Goal: Task Accomplishment & Management: Use online tool/utility

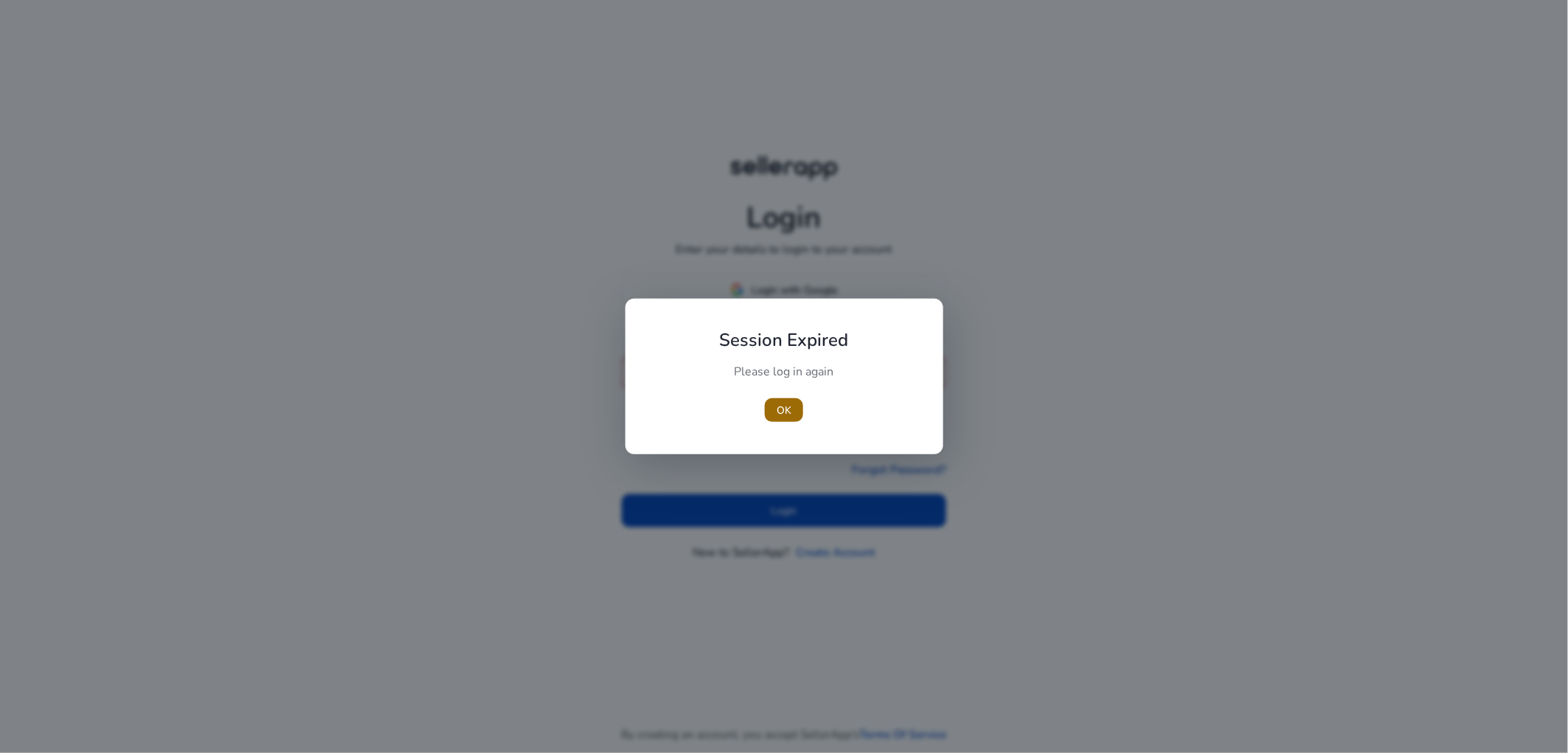
type input "**********"
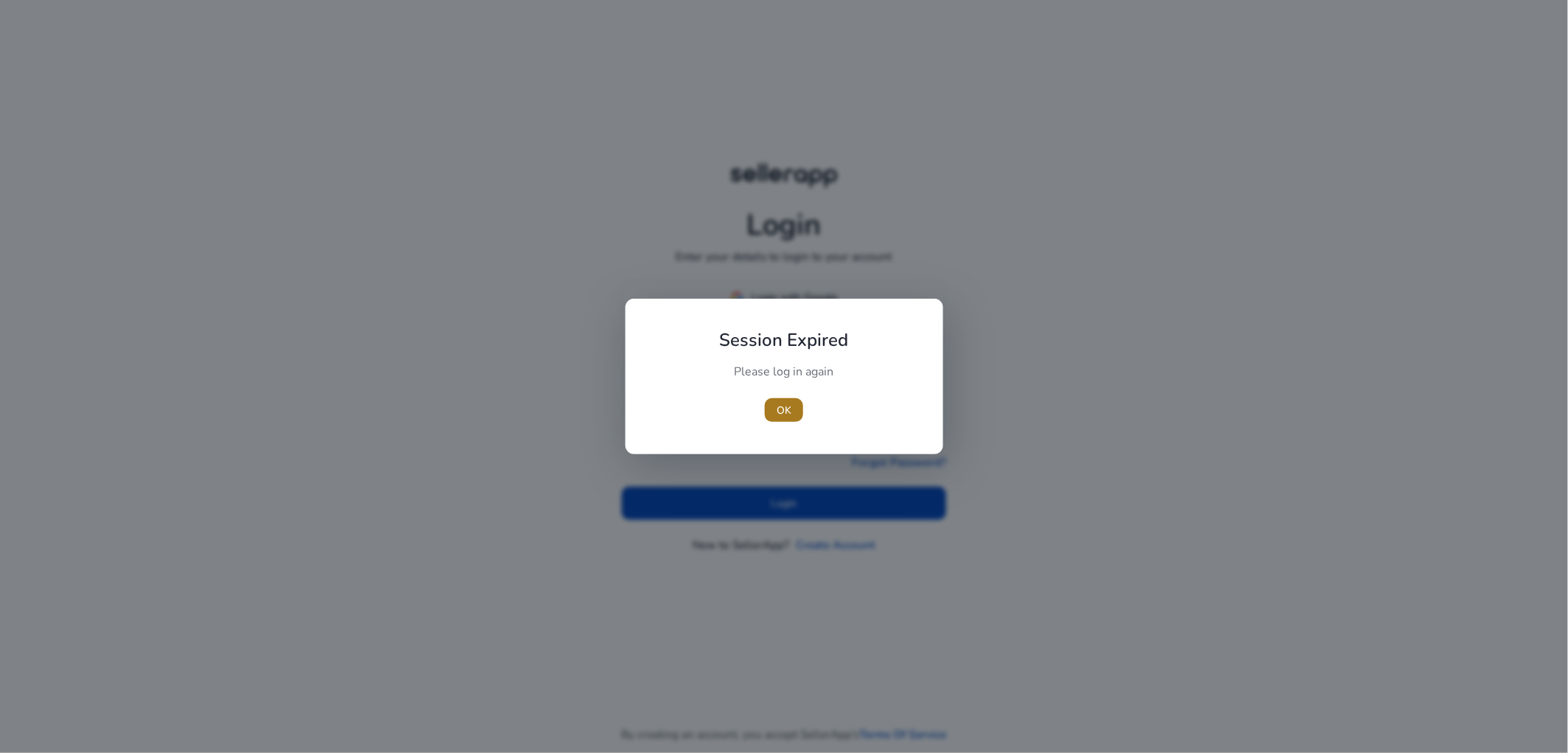
click at [772, 415] on span "button" at bounding box center [784, 410] width 38 height 35
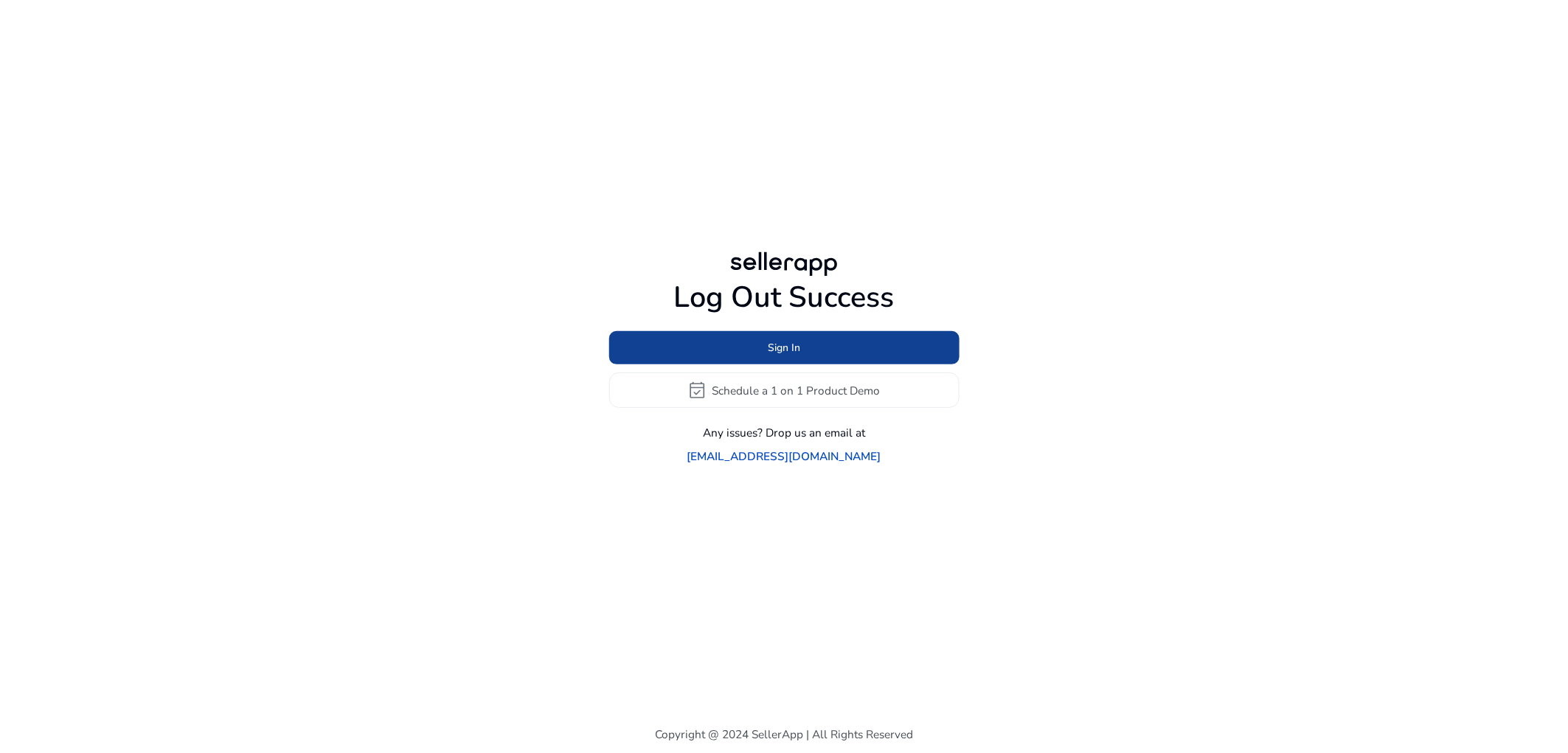
click at [784, 355] on span "Sign In" at bounding box center [784, 348] width 32 height 16
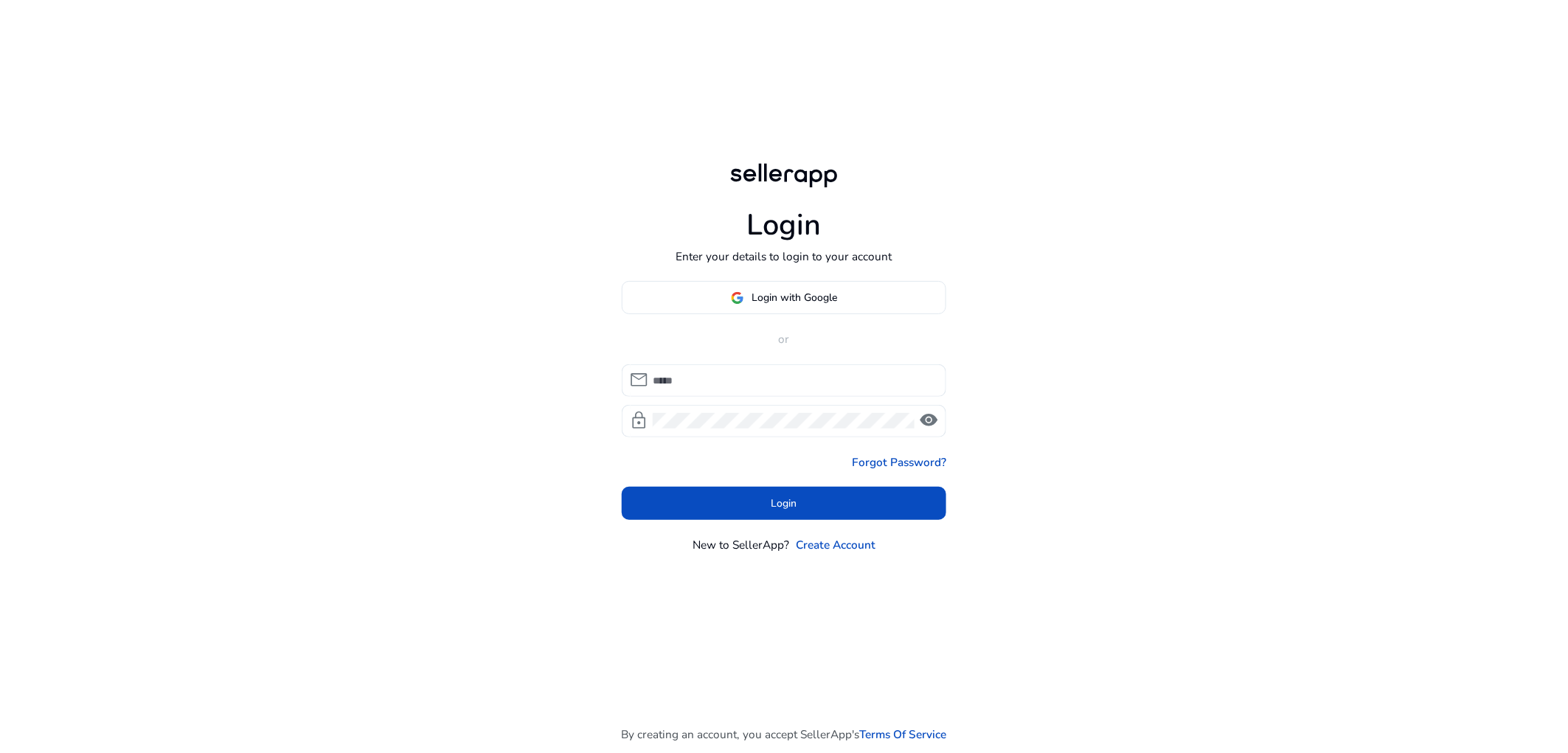
type input "**********"
click at [777, 307] on span at bounding box center [784, 298] width 323 height 35
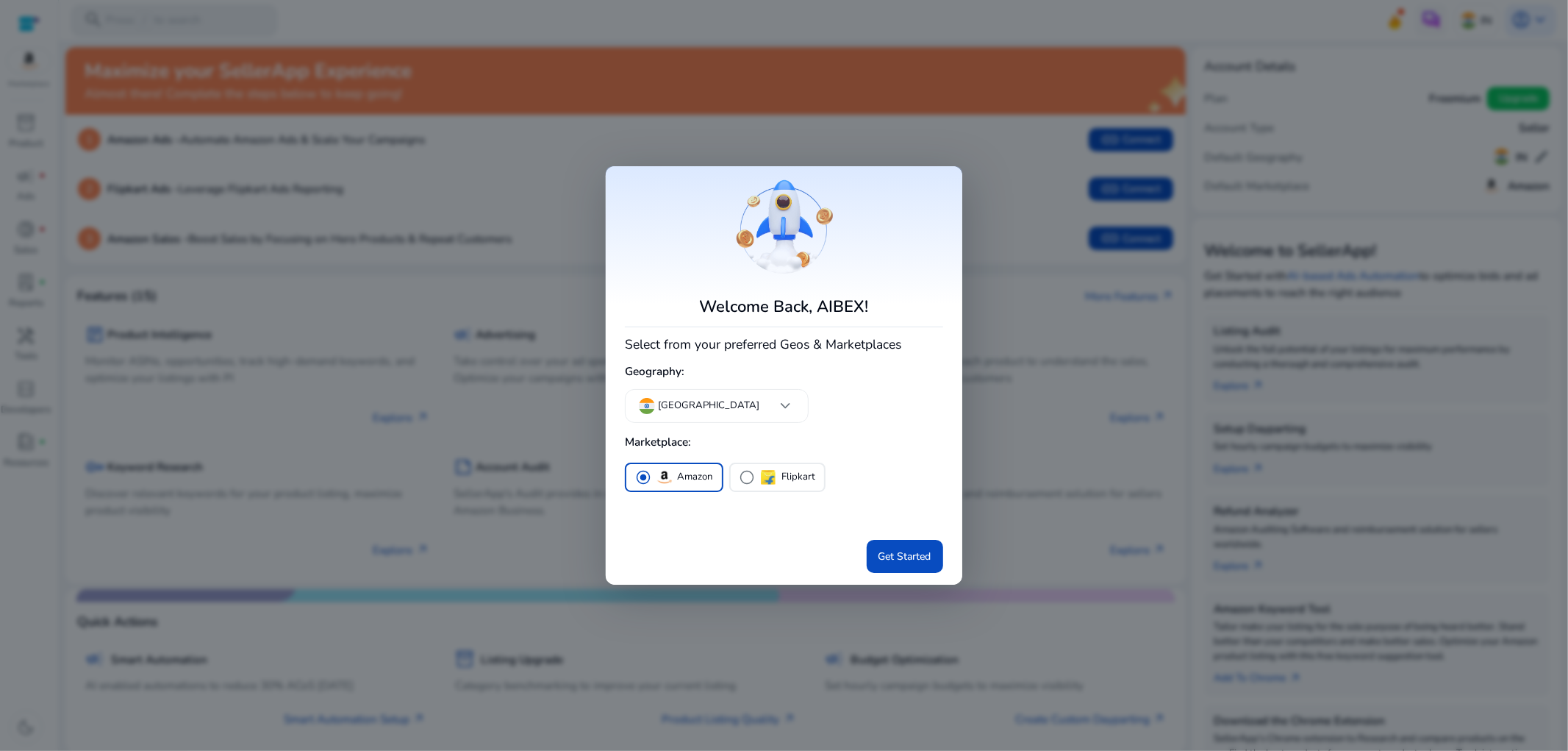
click at [1071, 403] on div at bounding box center [784, 376] width 1568 height 751
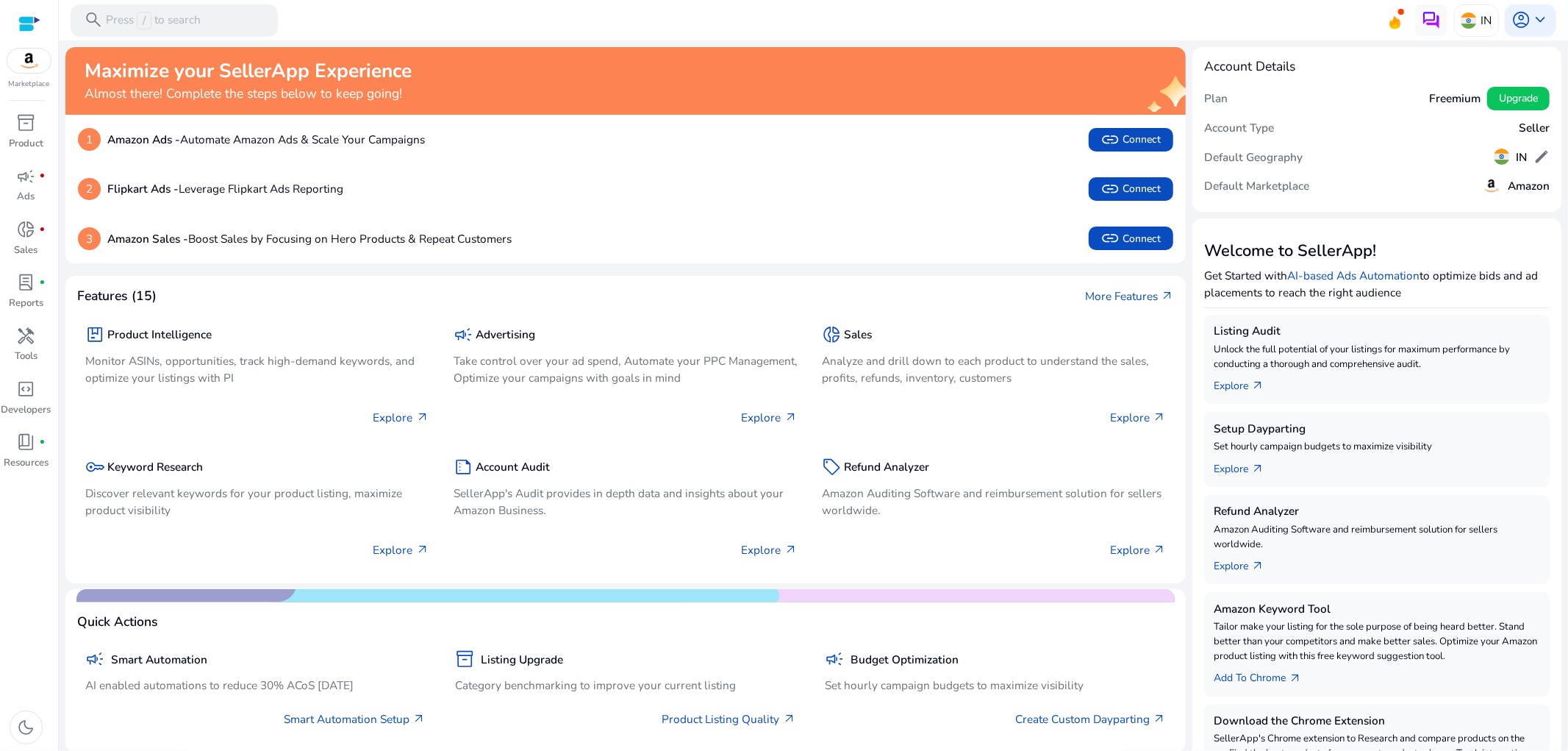
click at [33, 25] on div at bounding box center [30, 24] width 22 height 17
click at [42, 185] on div "campaign fiber_manual_record" at bounding box center [26, 176] width 45 height 26
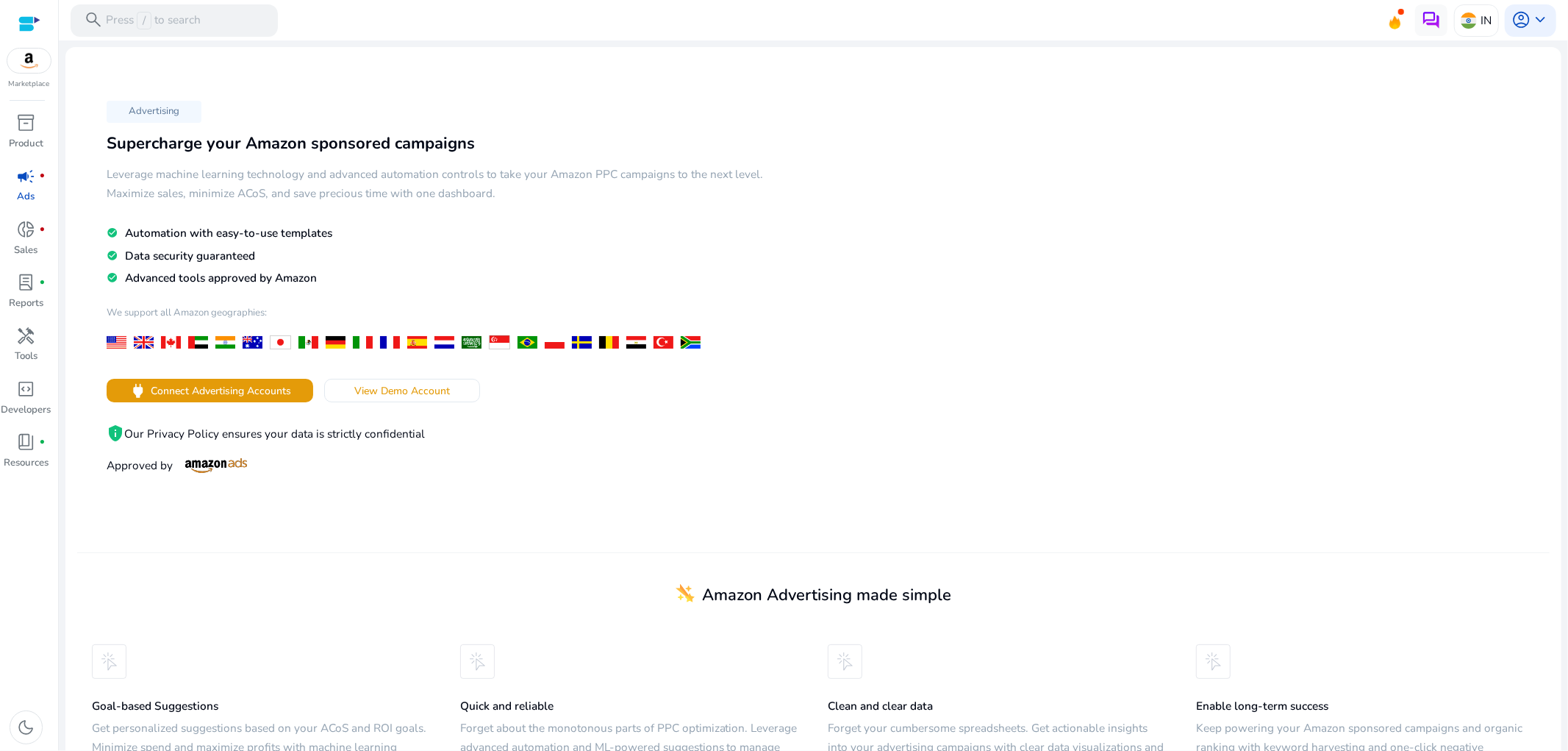
click at [0, 163] on link "campaign fiber_manual_record Ads" at bounding box center [26, 189] width 53 height 53
click at [24, 27] on div at bounding box center [30, 24] width 22 height 17
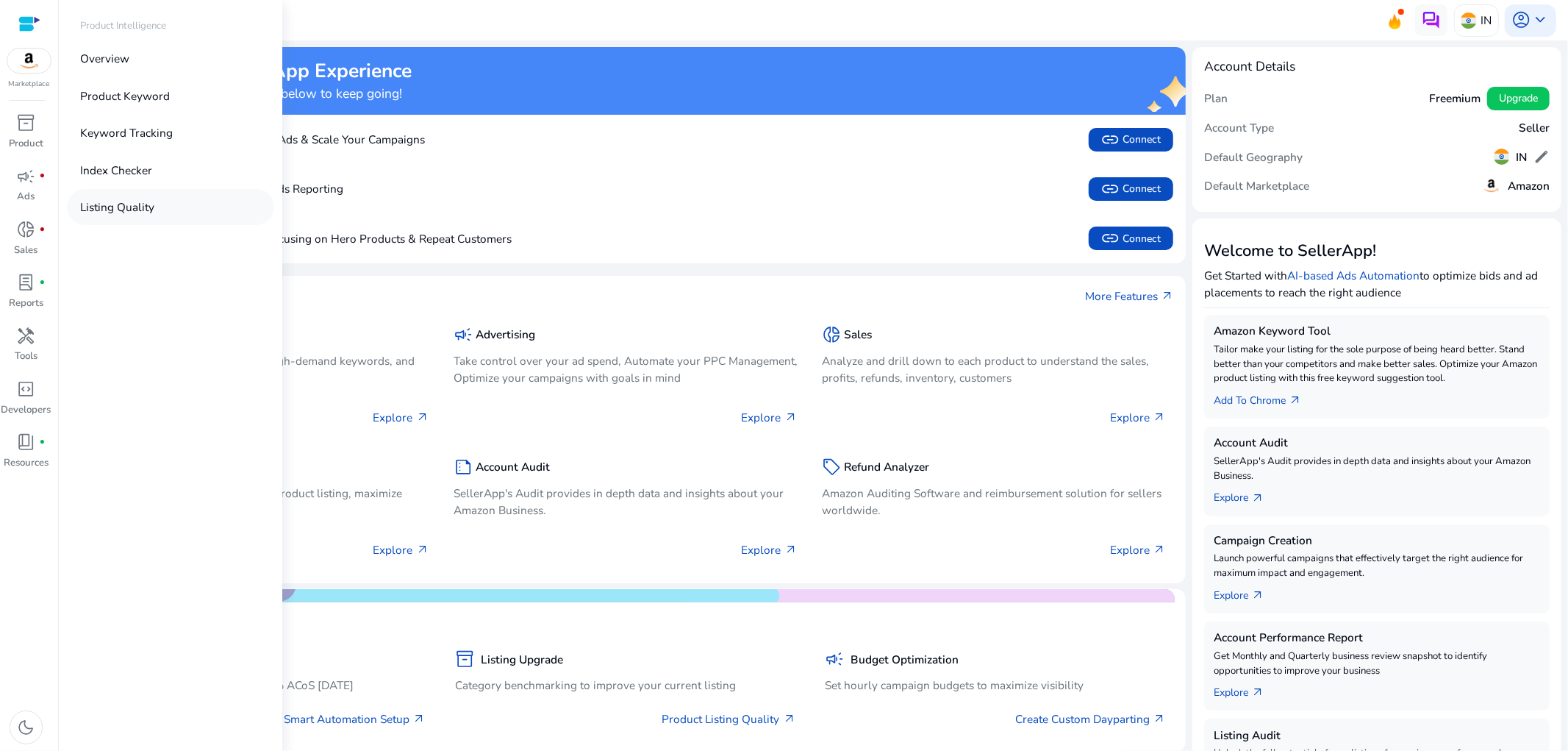
click at [111, 202] on p "Listing Quality" at bounding box center [117, 207] width 75 height 17
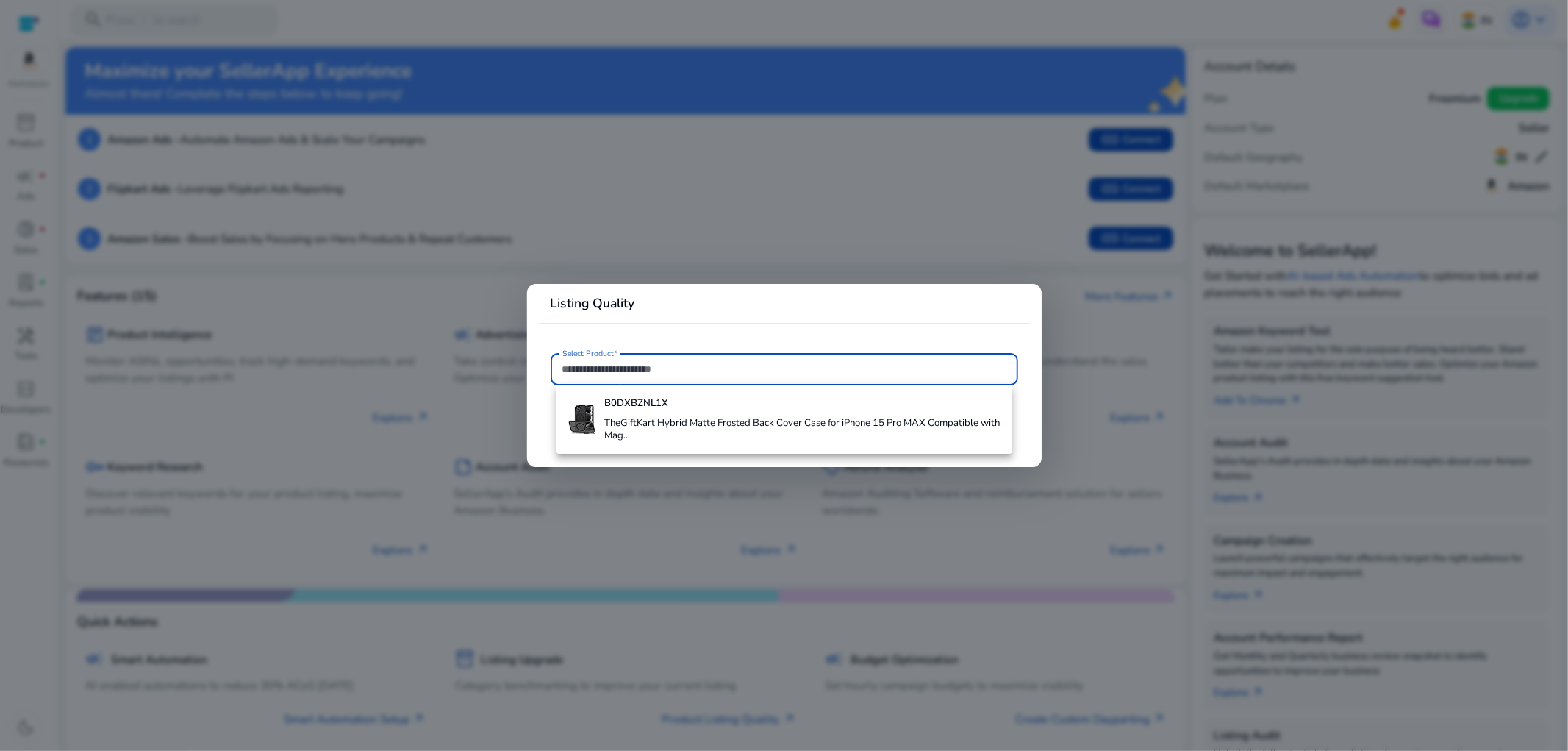
click at [652, 368] on input "Select Product*" at bounding box center [785, 369] width 445 height 17
click at [600, 372] on input "Select Product*" at bounding box center [785, 369] width 445 height 17
paste input "**********"
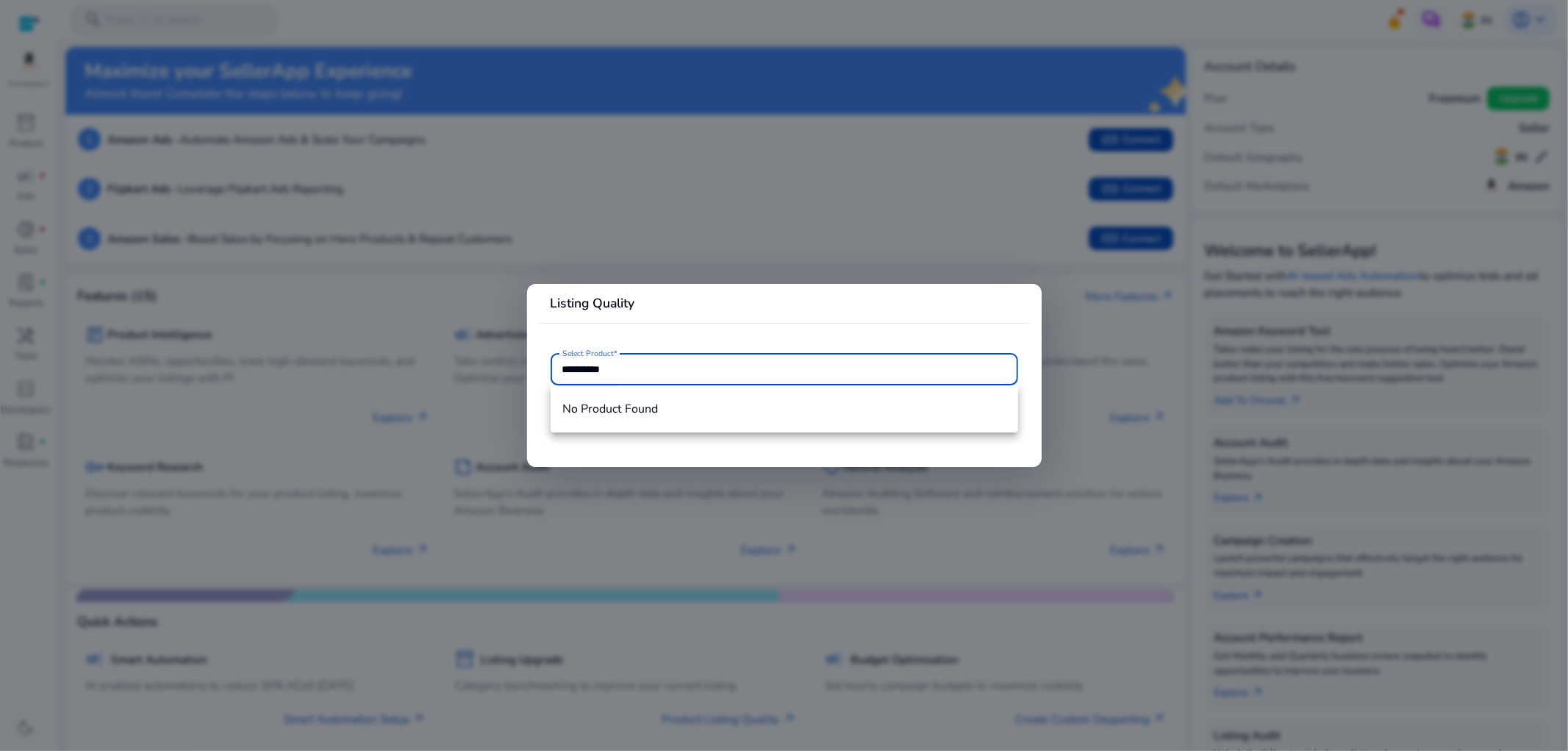
type input "**********"
click at [686, 343] on mat-card "**********" at bounding box center [785, 376] width 515 height 184
click at [597, 370] on input "**********" at bounding box center [785, 369] width 445 height 17
click at [633, 372] on input "**********" at bounding box center [785, 369] width 445 height 17
click at [928, 328] on mat-card "**********" at bounding box center [785, 376] width 515 height 184
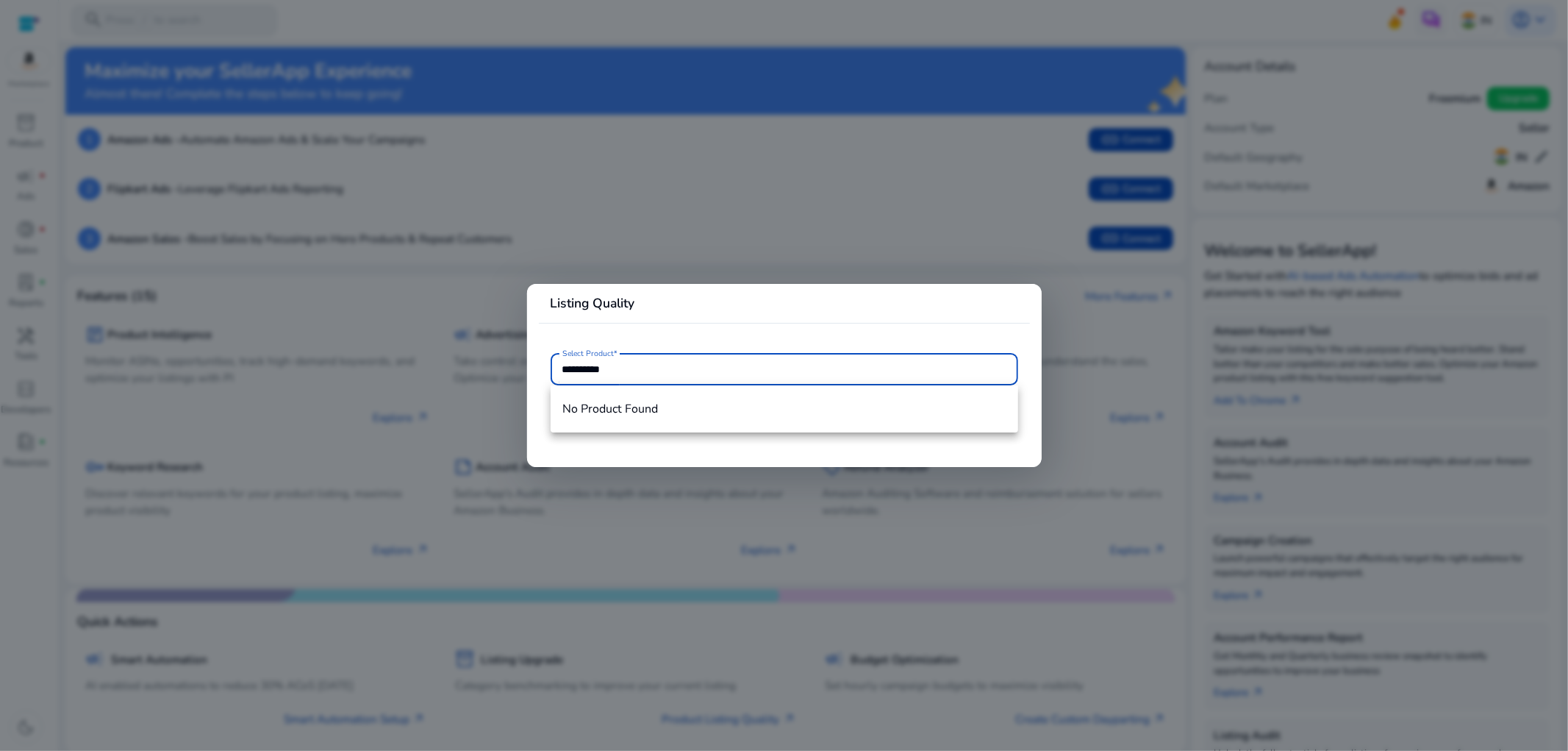
drag, startPoint x: 644, startPoint y: 369, endPoint x: 428, endPoint y: 328, distance: 219.9
click at [430, 332] on div "**********" at bounding box center [784, 376] width 1568 height 751
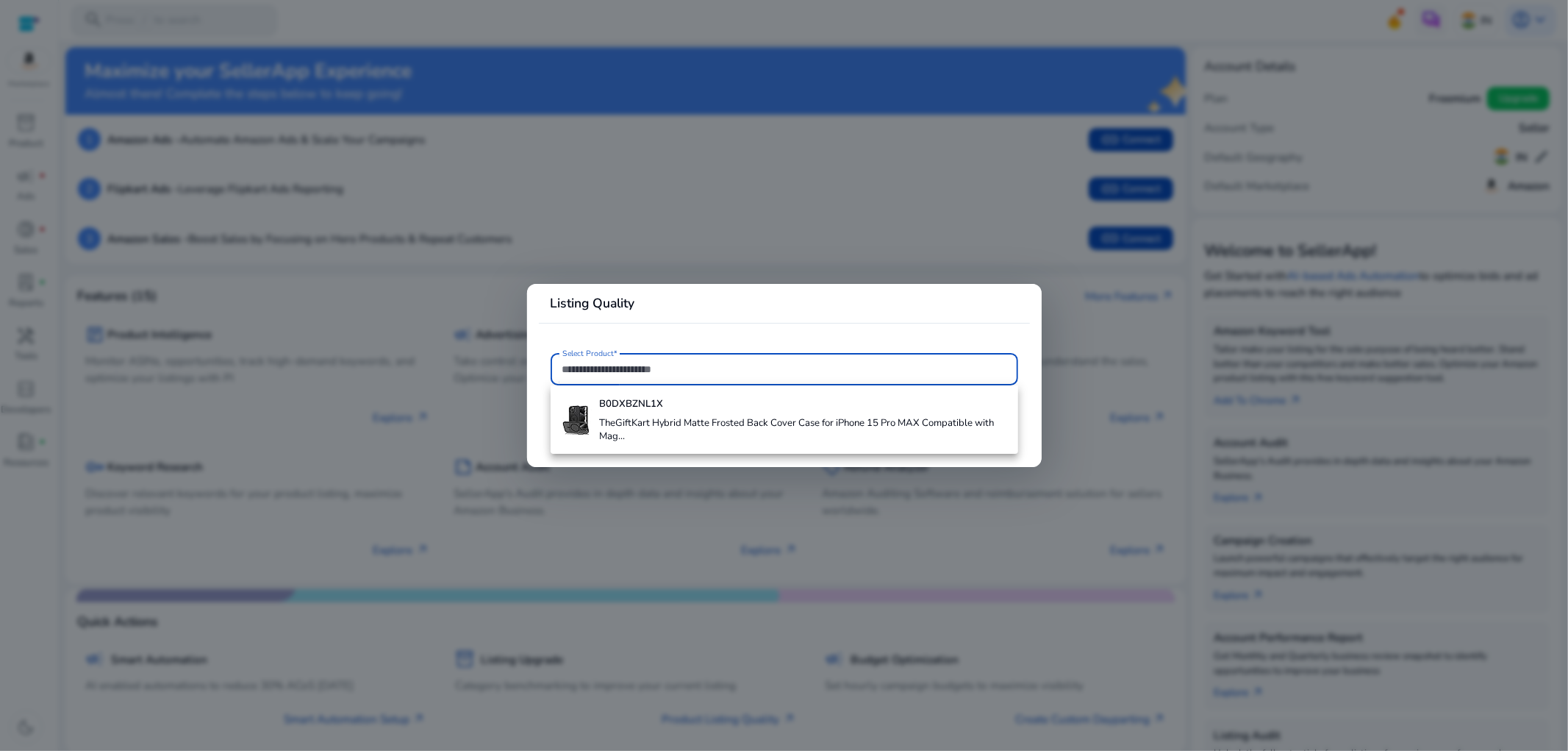
click at [648, 399] on b "B0DXBZNL1X" at bounding box center [631, 403] width 64 height 13
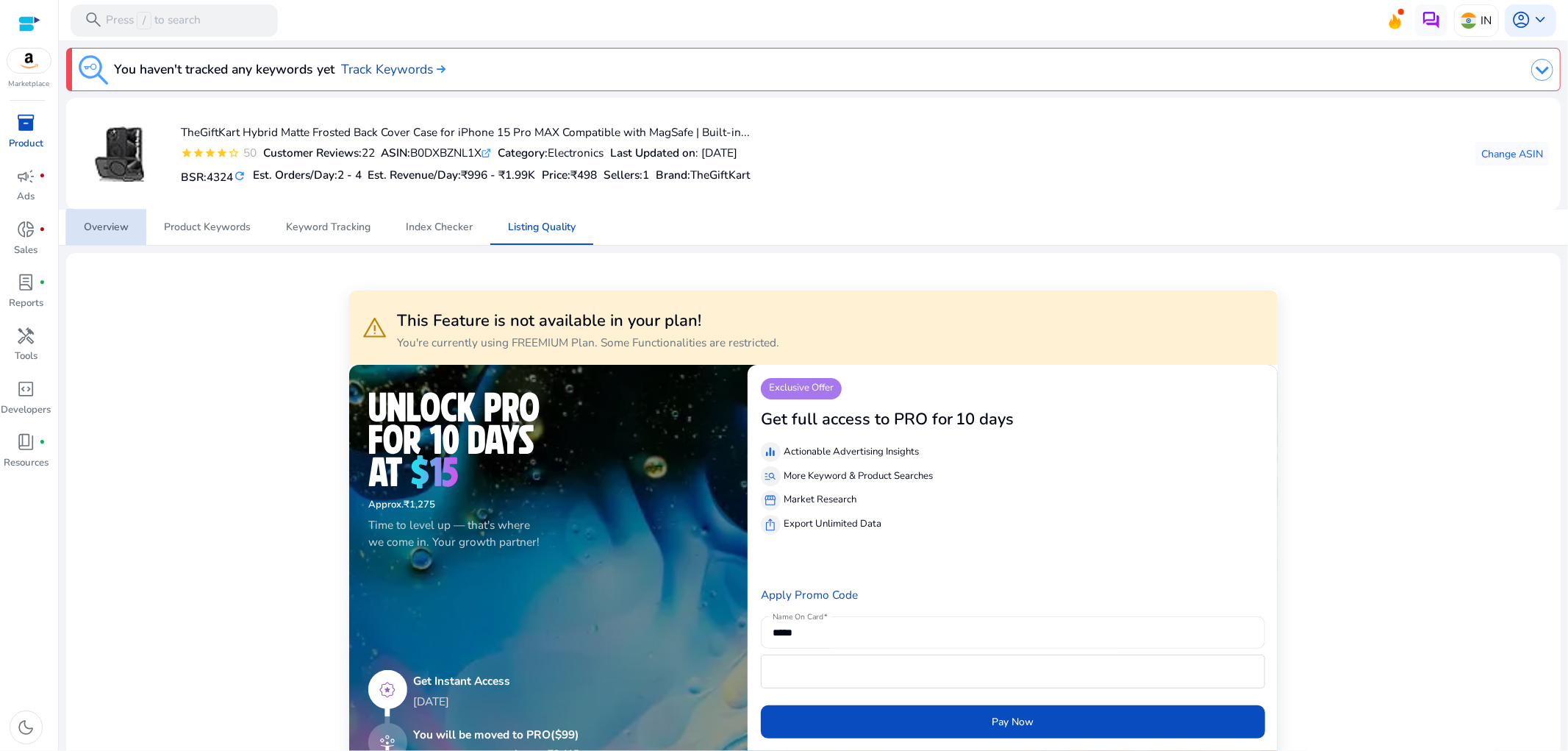
click at [111, 231] on span "Overview" at bounding box center [106, 227] width 45 height 10
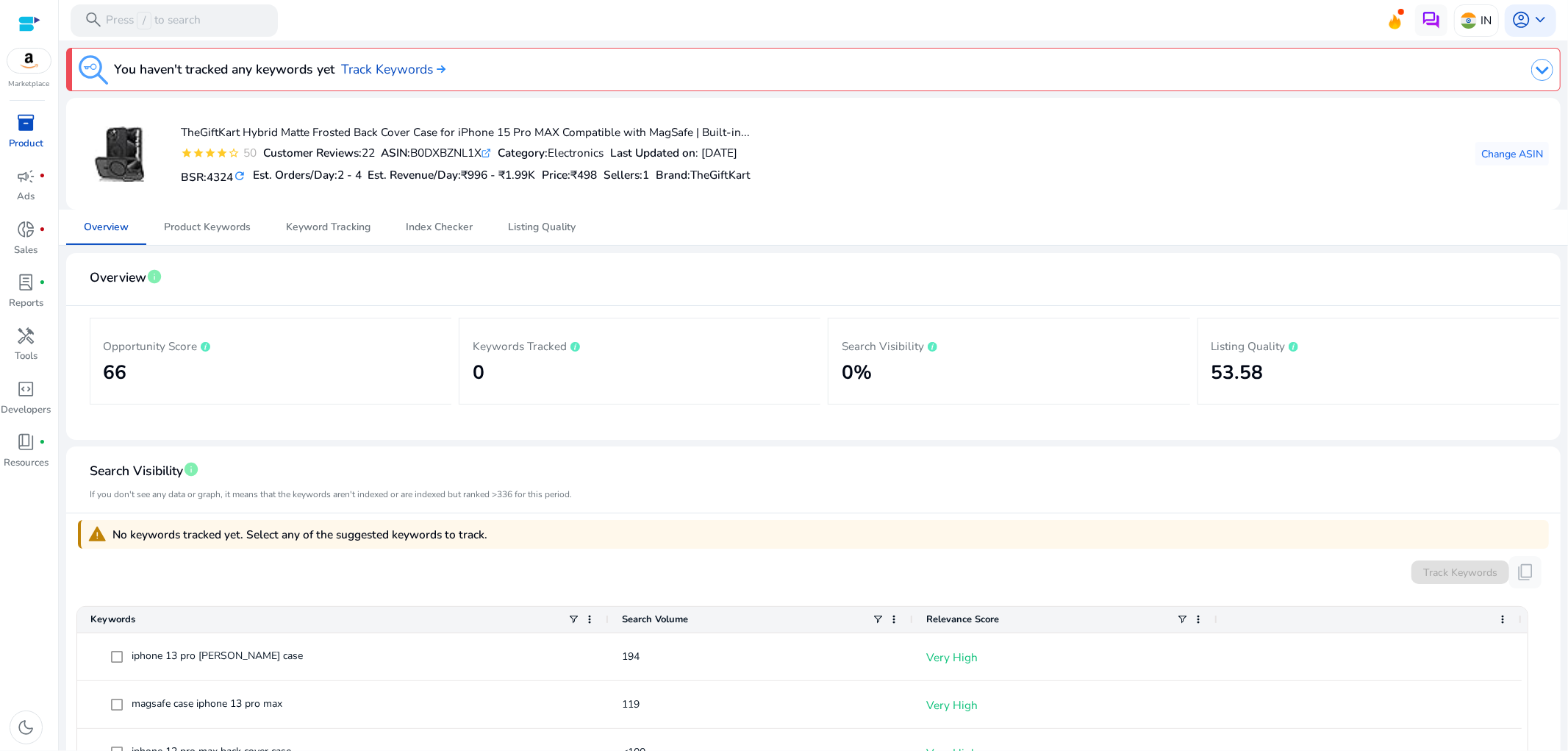
scroll to position [974, 0]
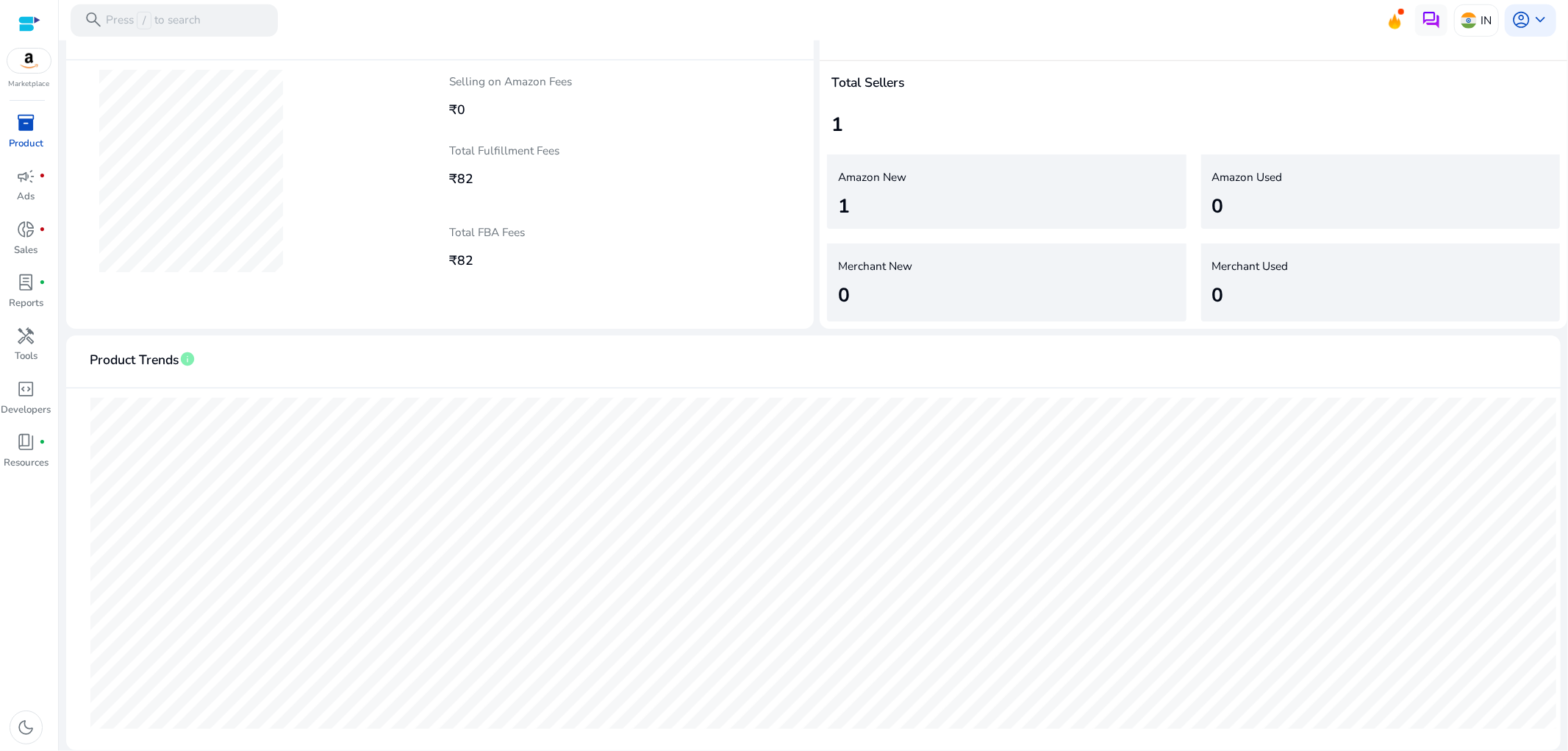
click at [1393, 26] on icon at bounding box center [1395, 21] width 12 height 16
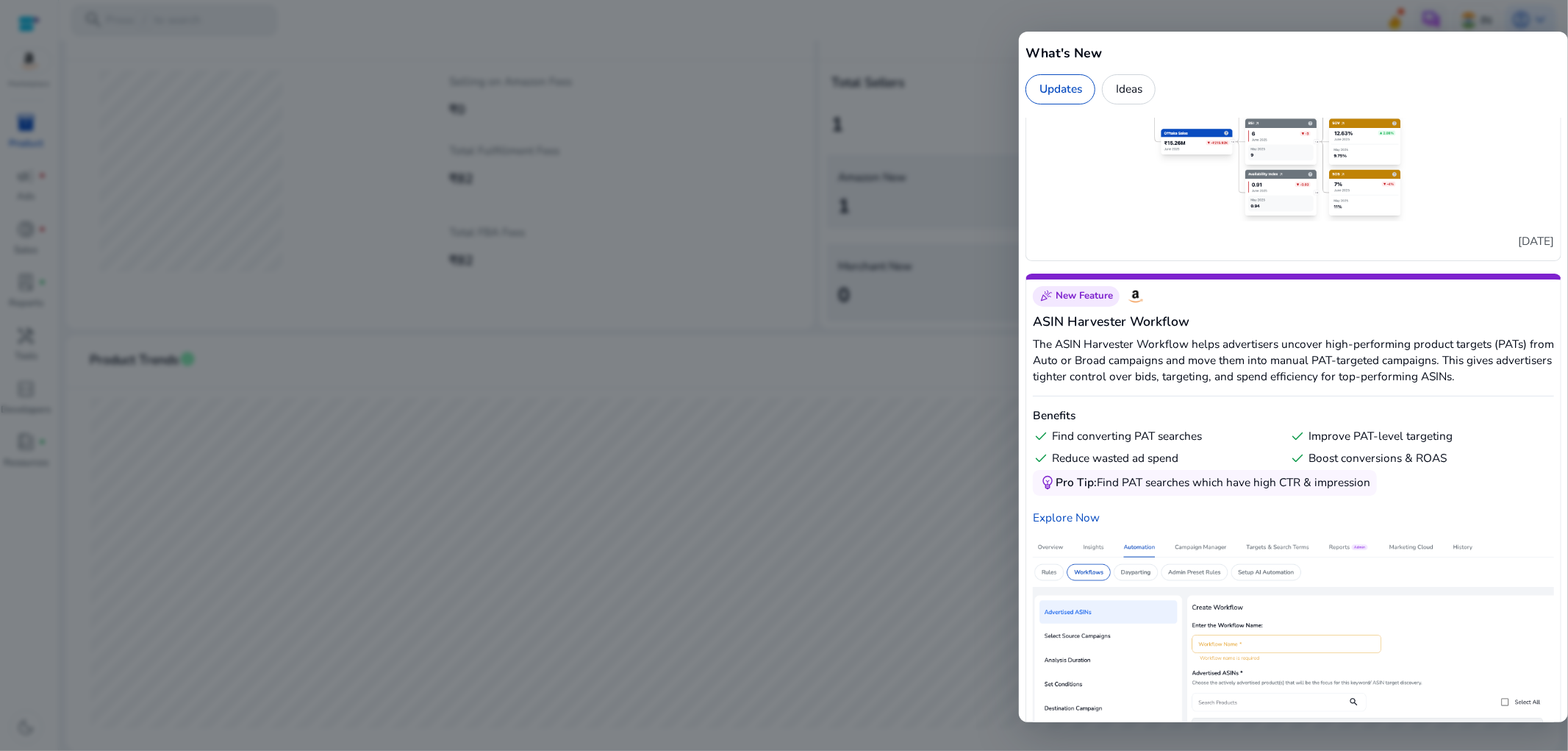
scroll to position [5996, 0]
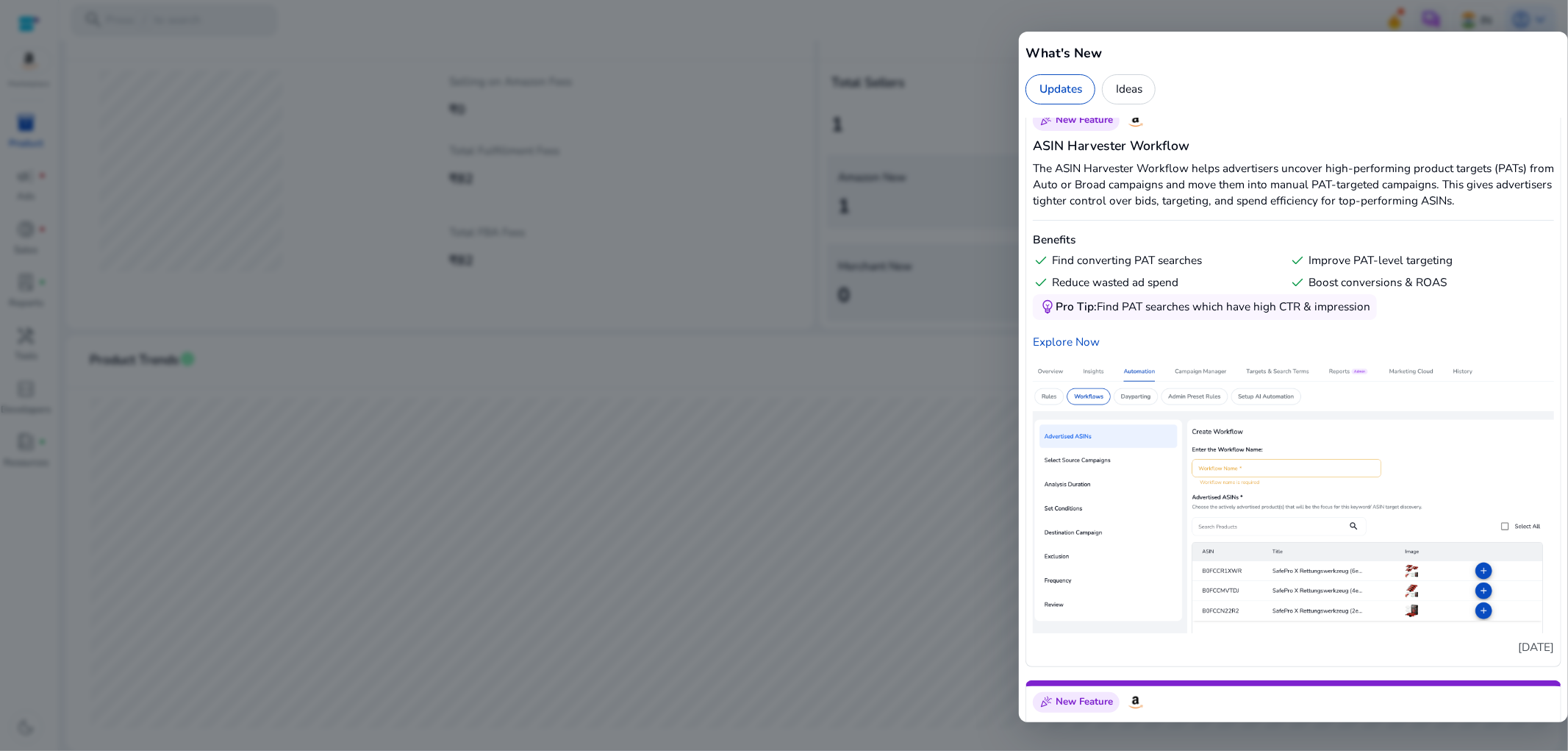
click at [1127, 89] on div "Ideas" at bounding box center [1129, 89] width 53 height 30
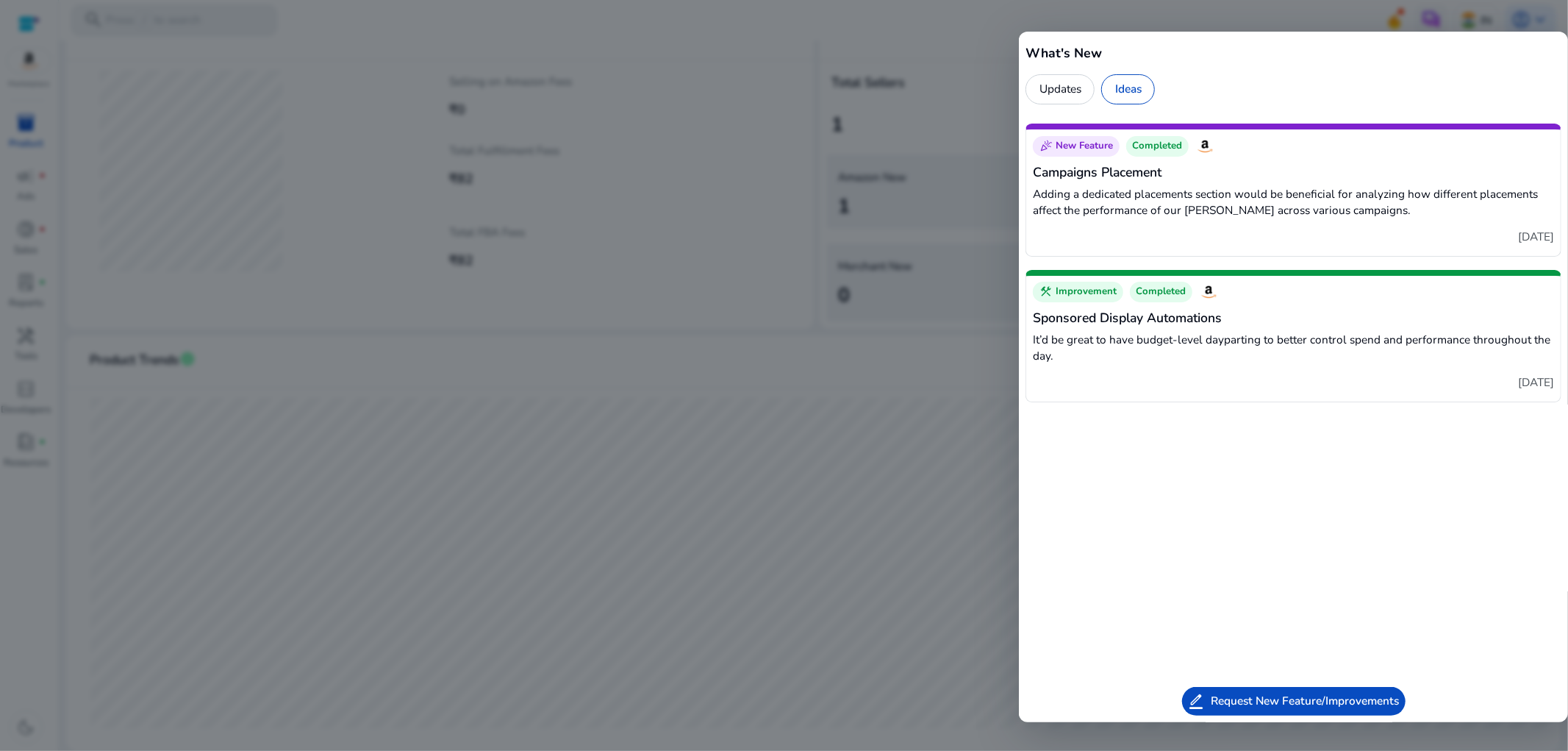
click at [1287, 703] on span "Request New Feature/Improvements" at bounding box center [1305, 701] width 188 height 17
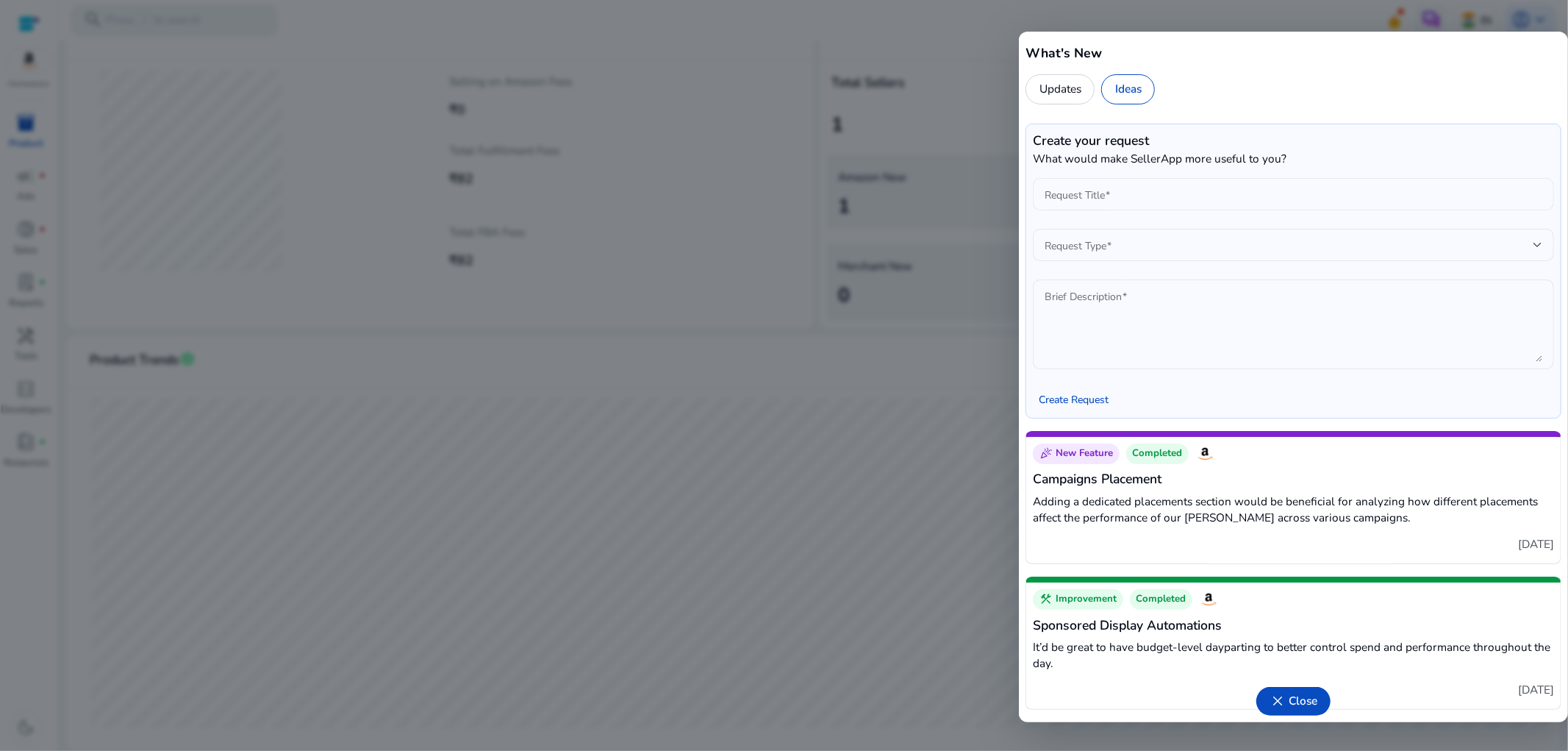
click at [1090, 194] on input "Request Title" at bounding box center [1294, 195] width 498 height 17
click at [1068, 263] on div at bounding box center [1293, 268] width 521 height 16
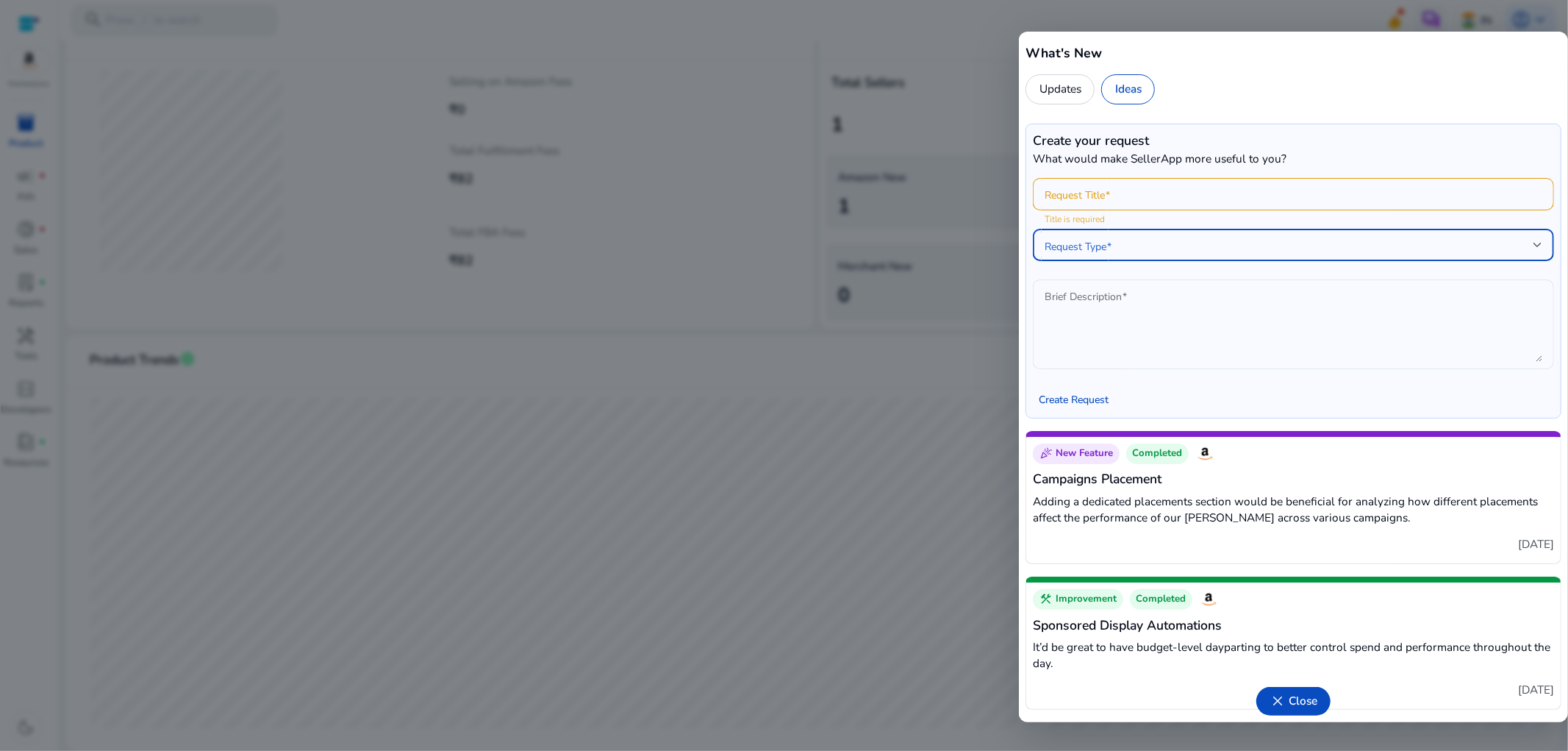
click at [1067, 248] on span at bounding box center [1289, 245] width 489 height 17
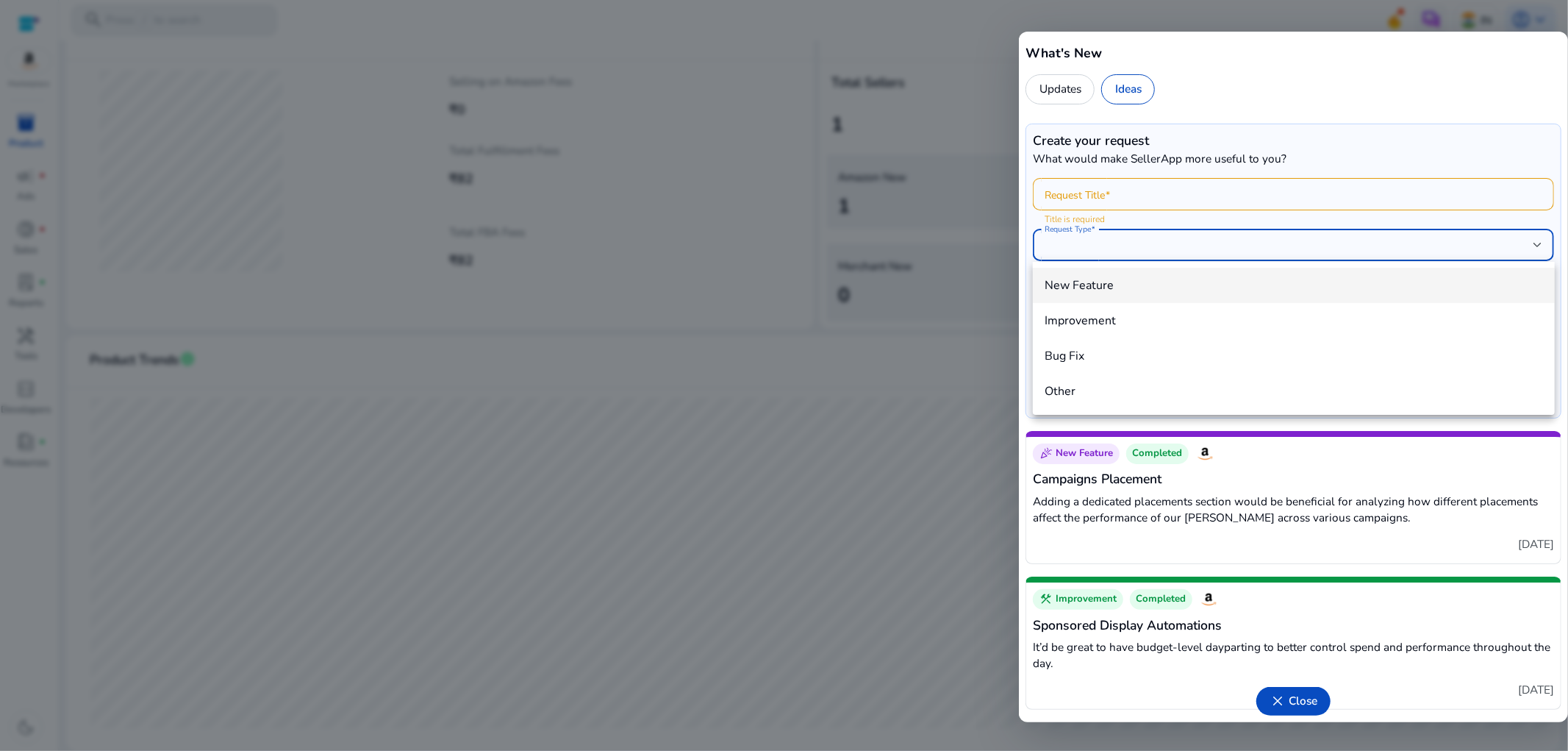
click at [907, 408] on div at bounding box center [784, 376] width 1568 height 751
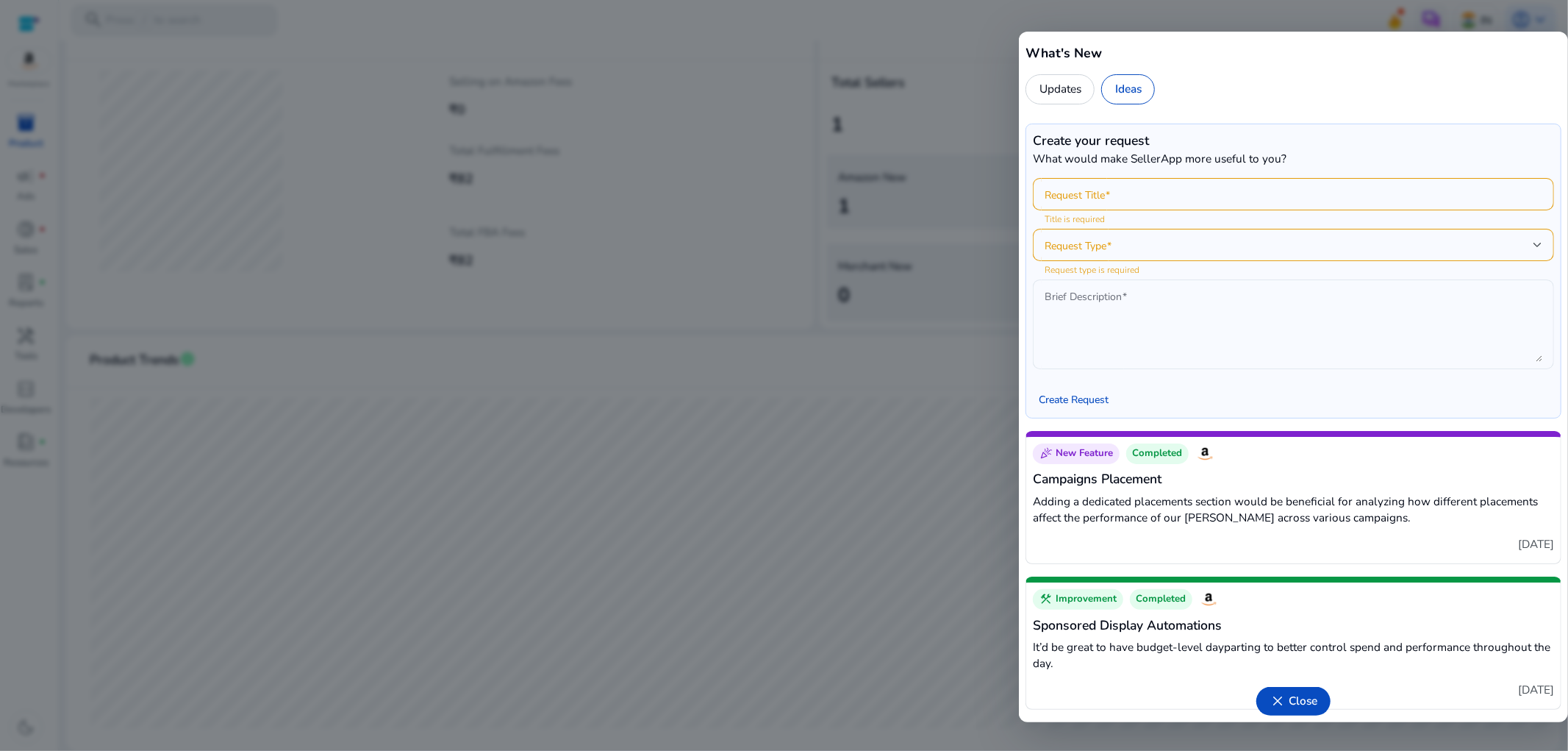
click at [1296, 700] on span "Close" at bounding box center [1302, 701] width 29 height 17
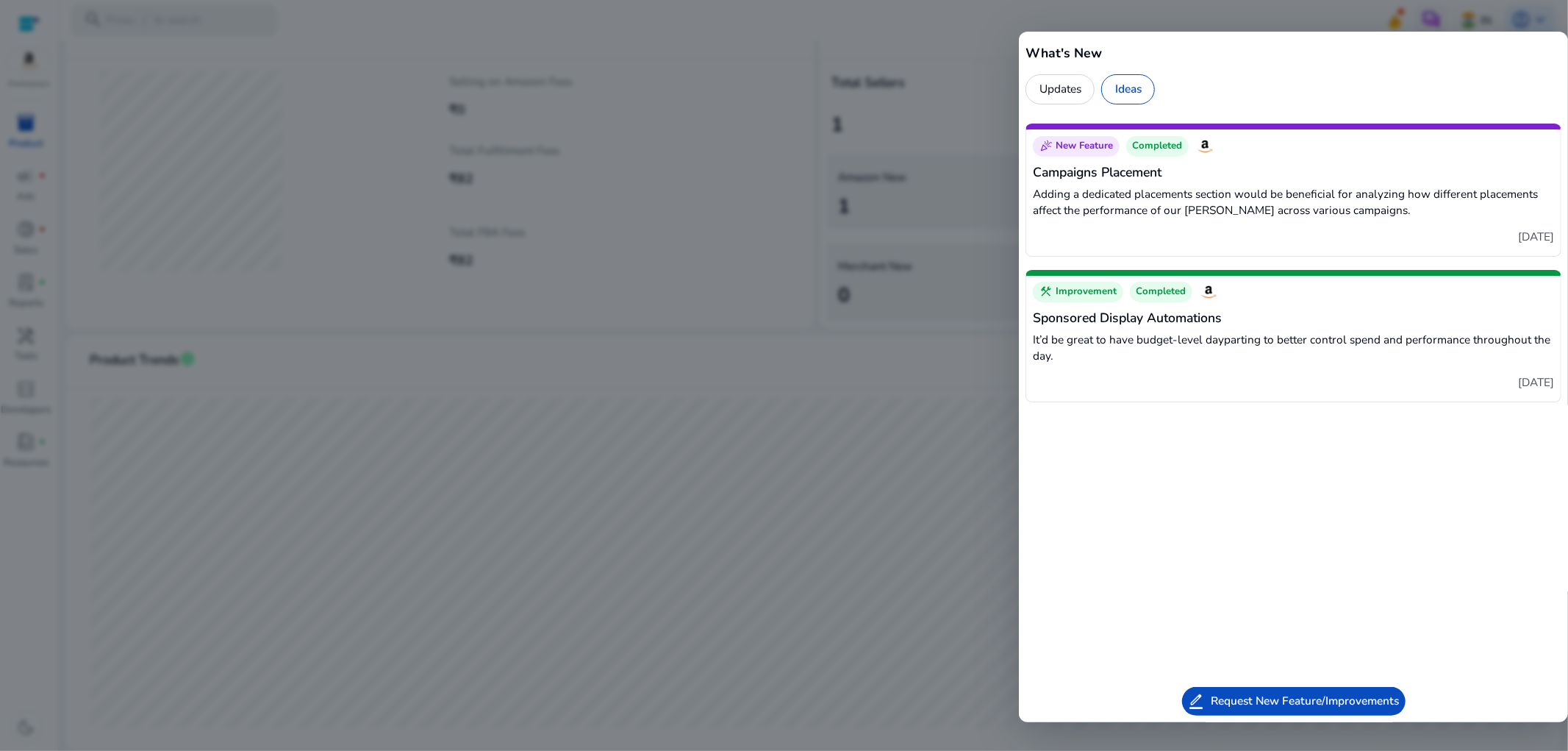
click at [626, 204] on div at bounding box center [784, 376] width 1568 height 751
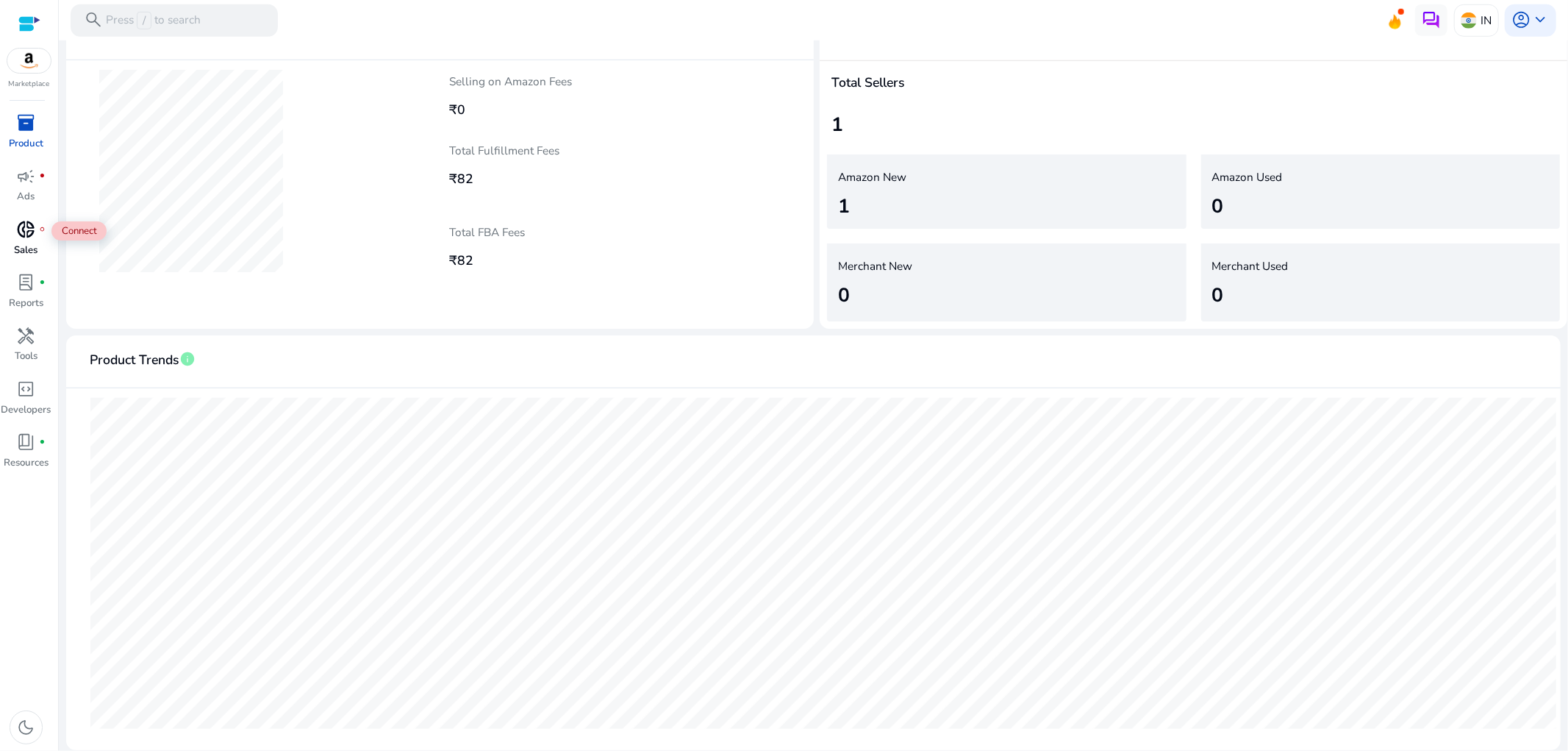
click at [30, 234] on span "donut_small" at bounding box center [26, 229] width 19 height 19
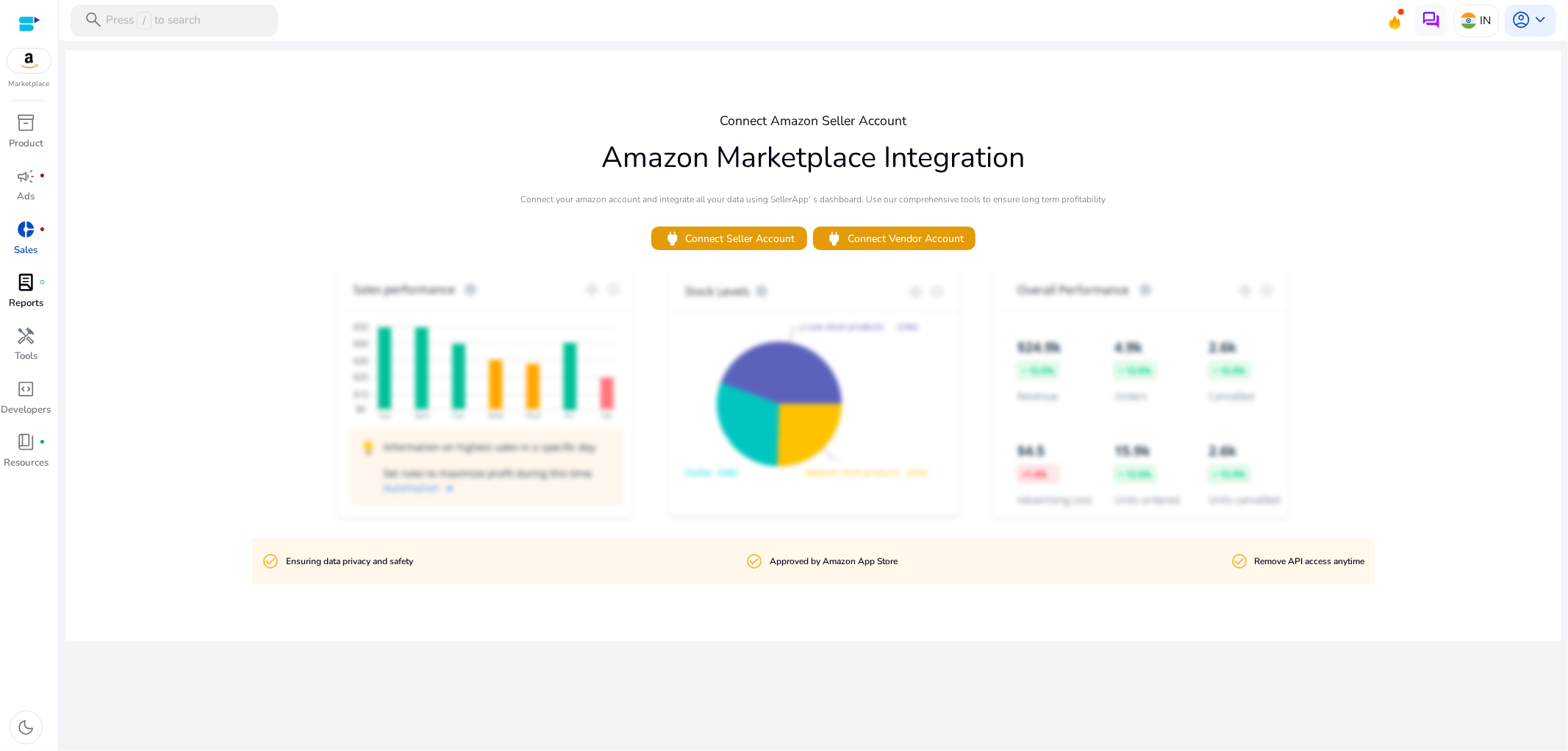
click at [25, 292] on span "lab_profile" at bounding box center [26, 282] width 19 height 19
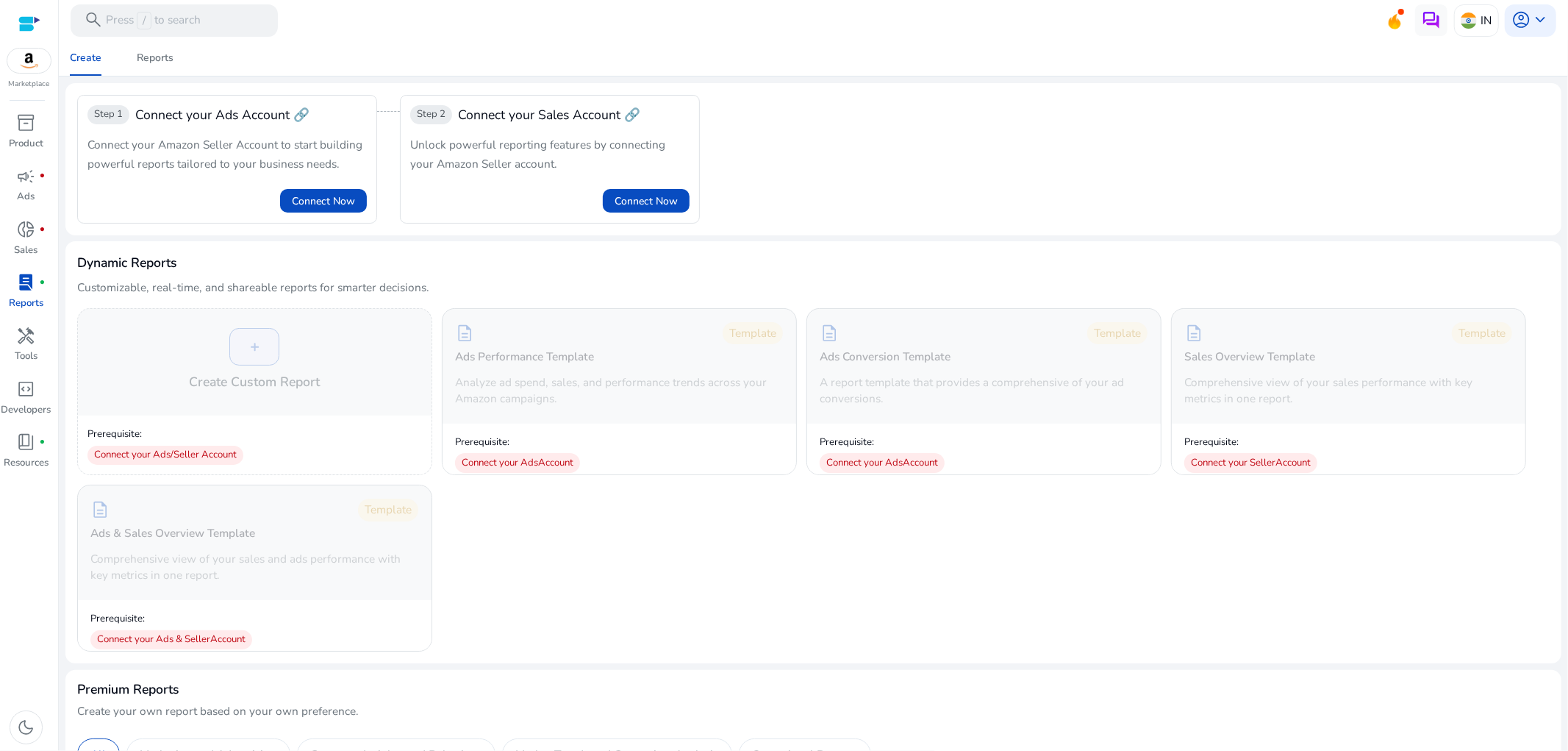
scroll to position [1115, 0]
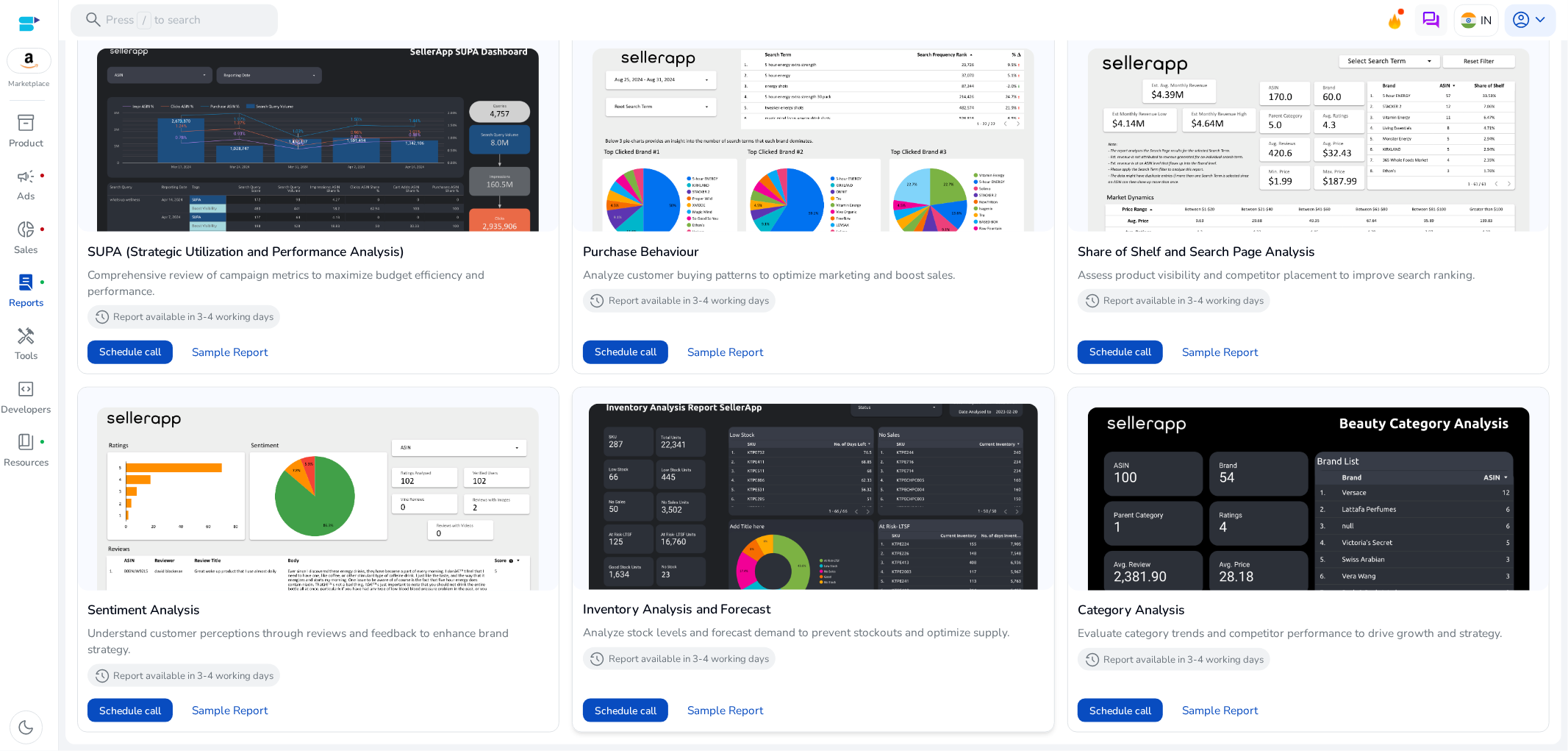
click at [922, 544] on img at bounding box center [814, 496] width 448 height 185
click at [796, 547] on img at bounding box center [814, 496] width 448 height 185
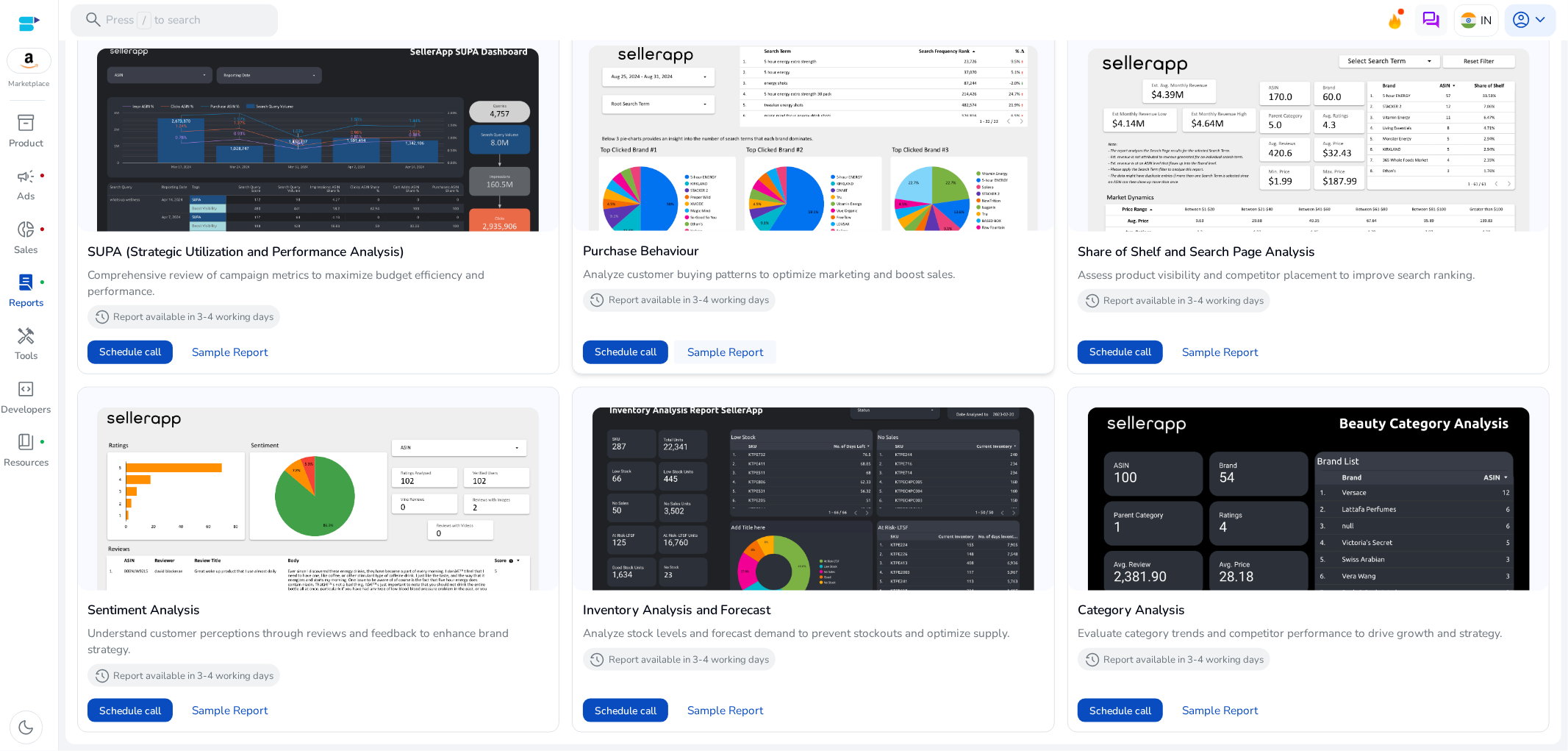
click at [707, 351] on span "Sample Report" at bounding box center [725, 352] width 76 height 17
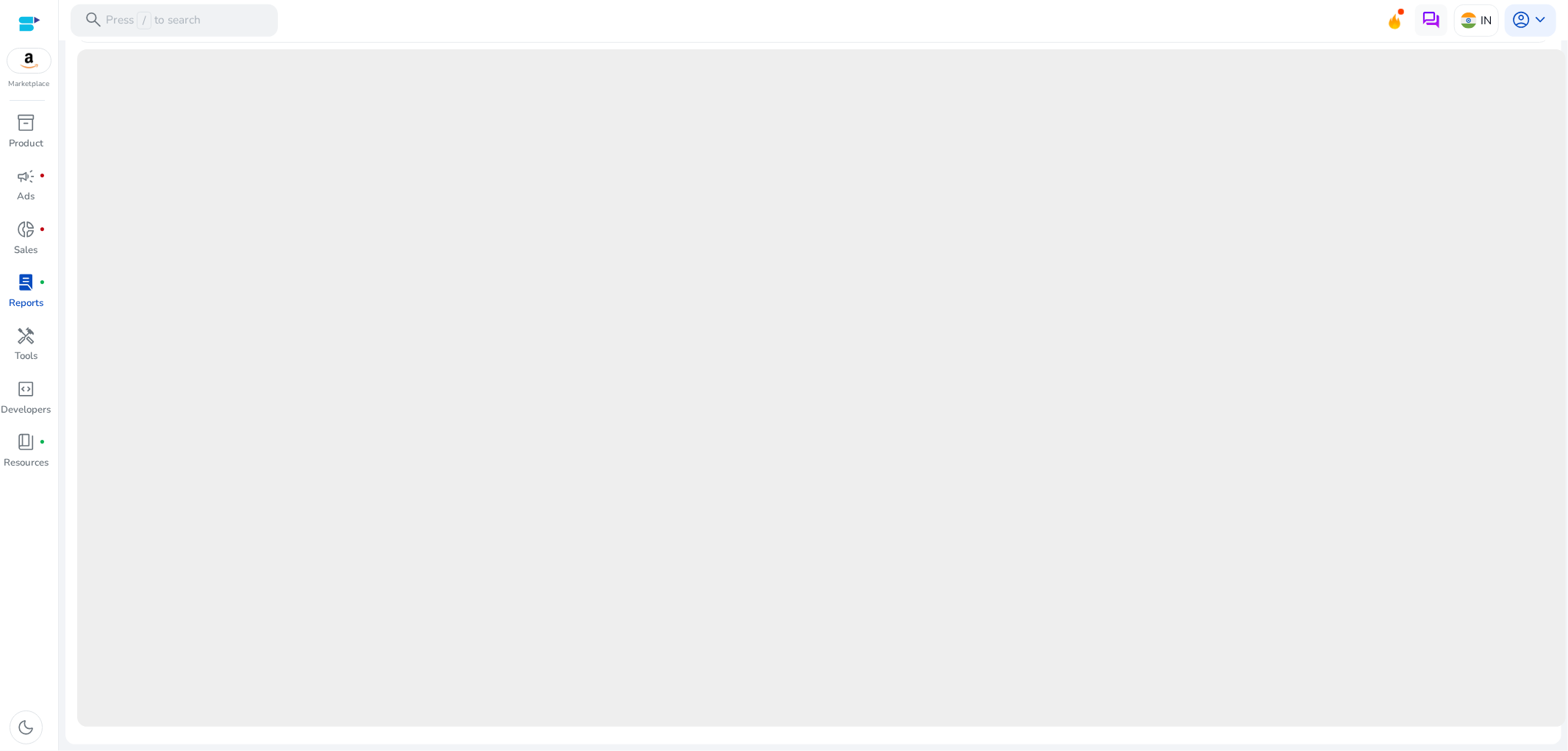
scroll to position [0, 0]
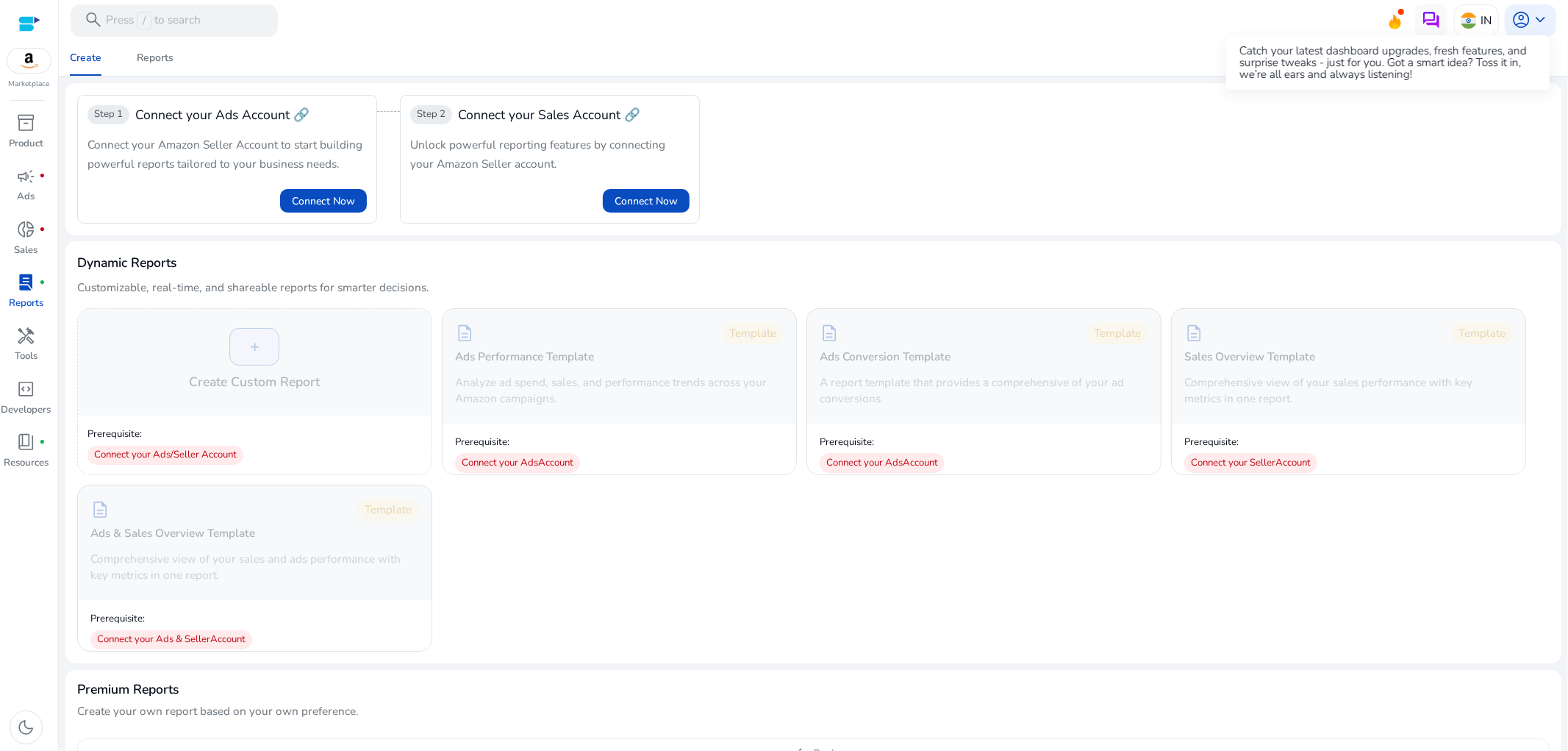
click at [1391, 25] on icon at bounding box center [1395, 21] width 12 height 15
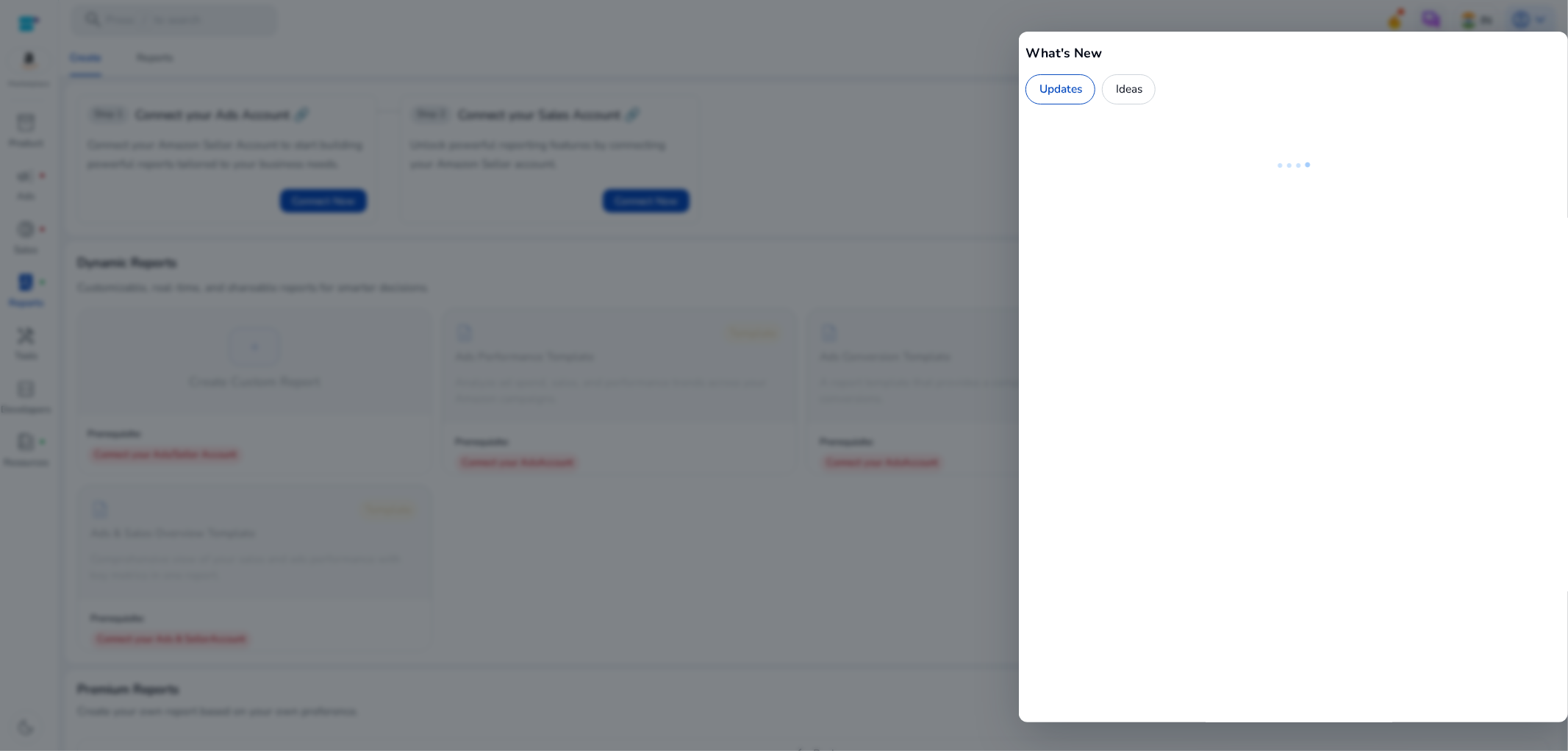
click at [818, 125] on div at bounding box center [784, 376] width 1568 height 751
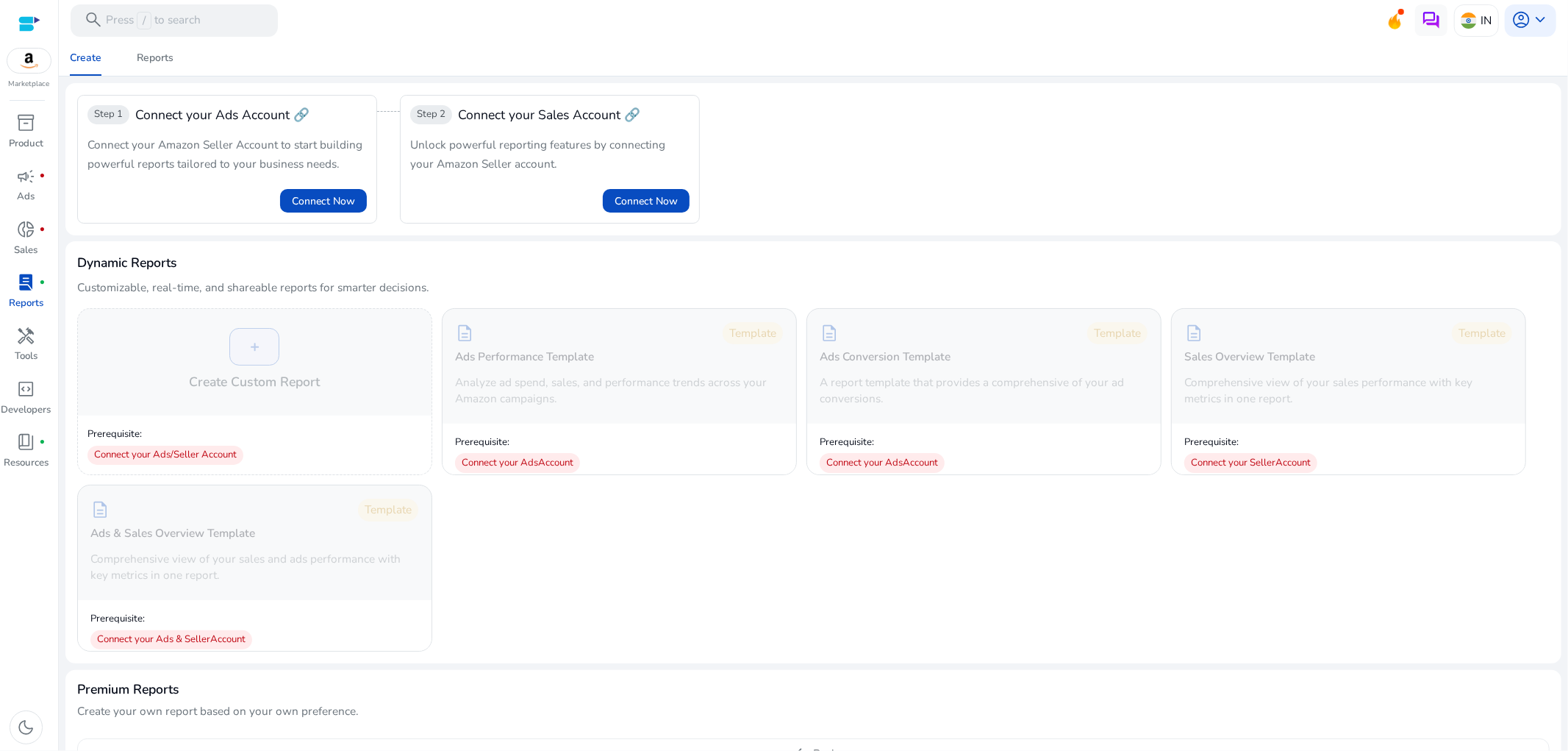
scroll to position [725, 0]
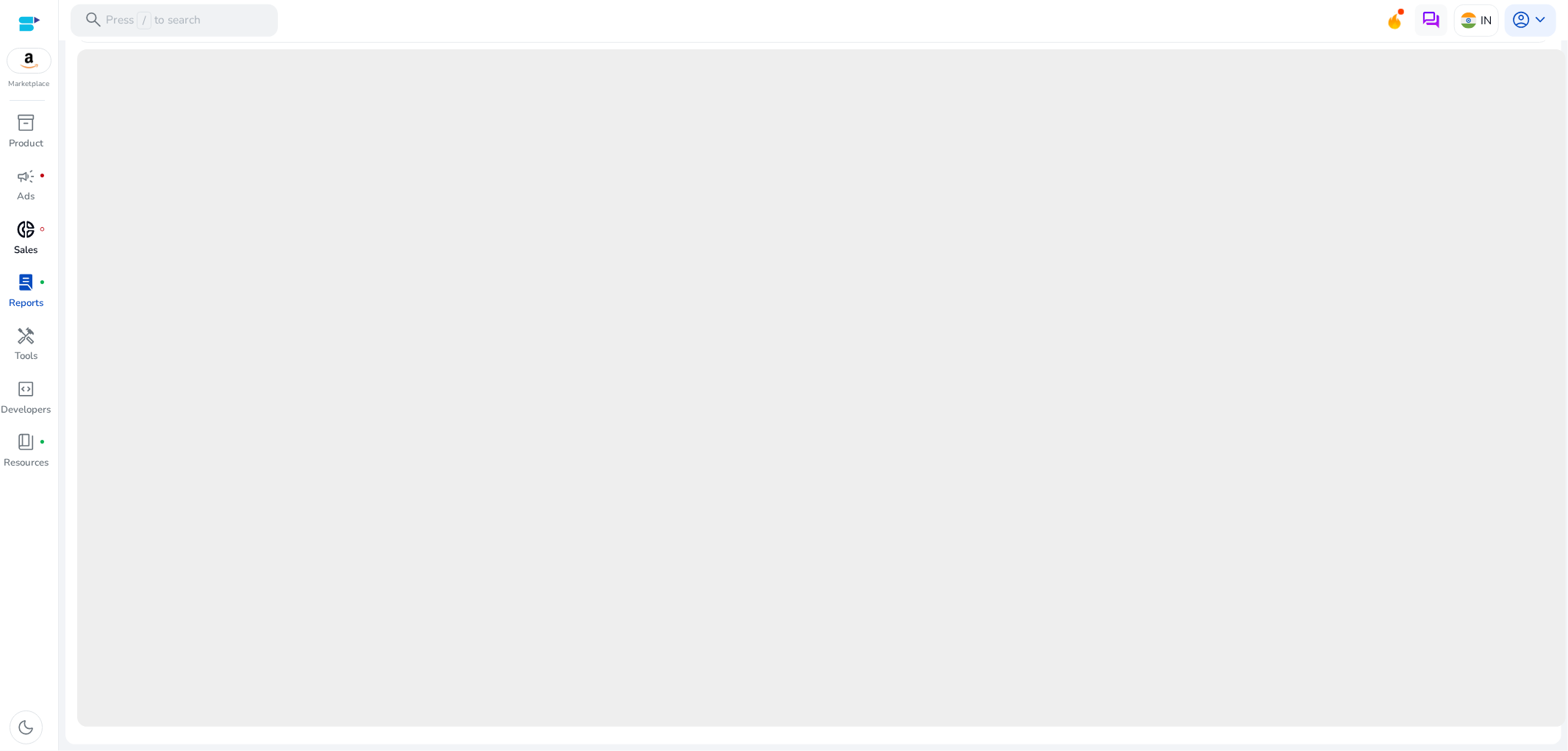
click at [26, 223] on span "donut_small" at bounding box center [26, 229] width 19 height 19
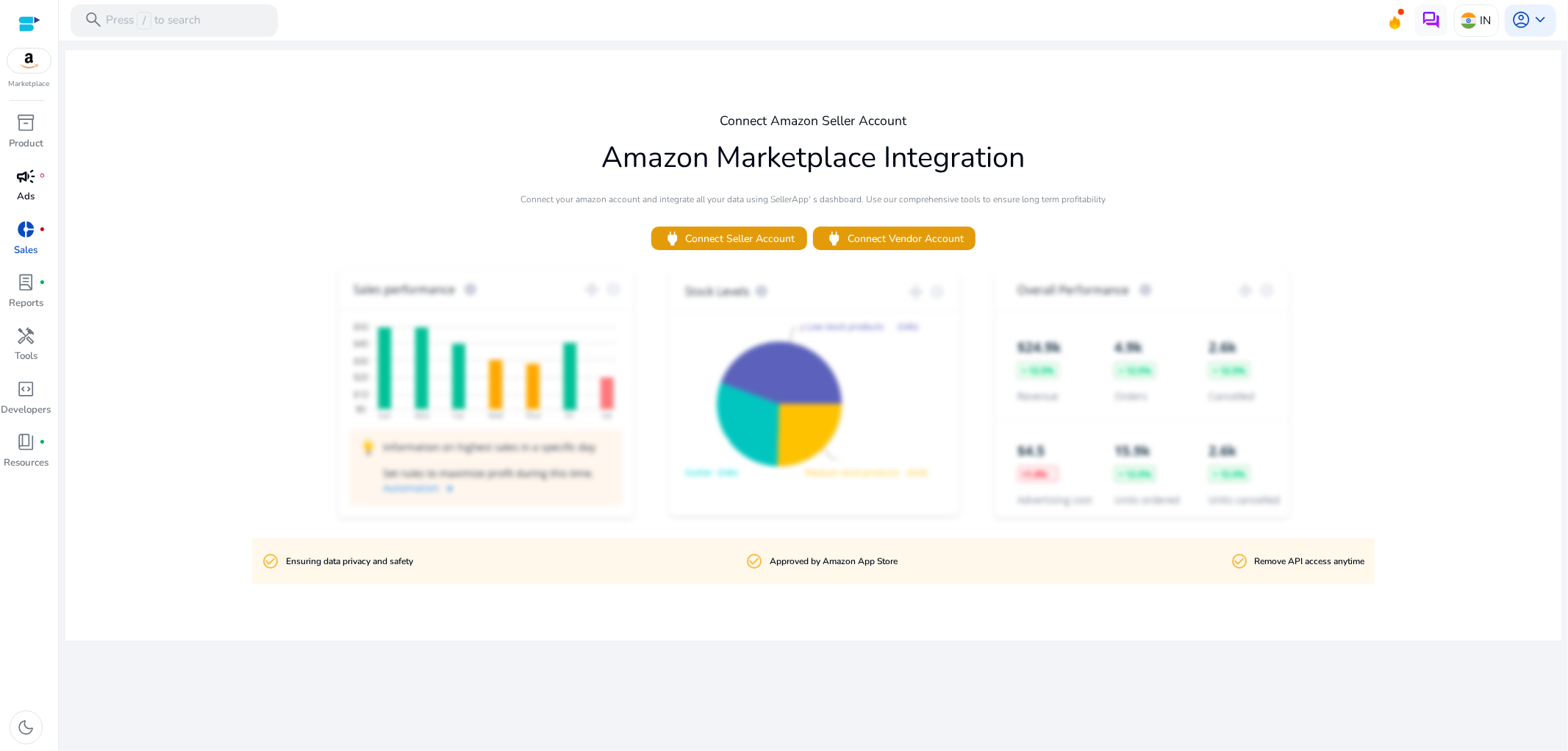
click at [19, 170] on span "campaign" at bounding box center [26, 176] width 19 height 19
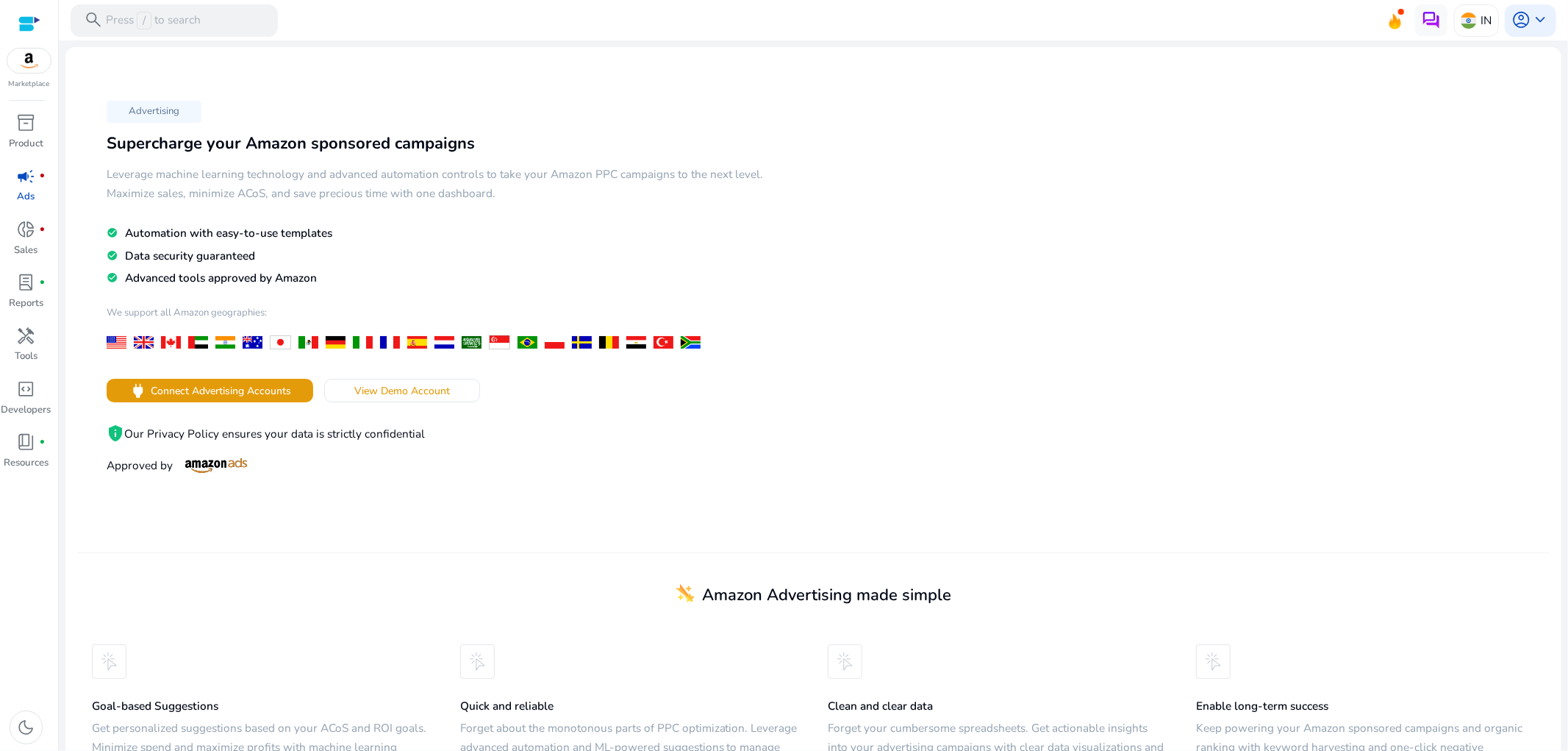
scroll to position [62, 0]
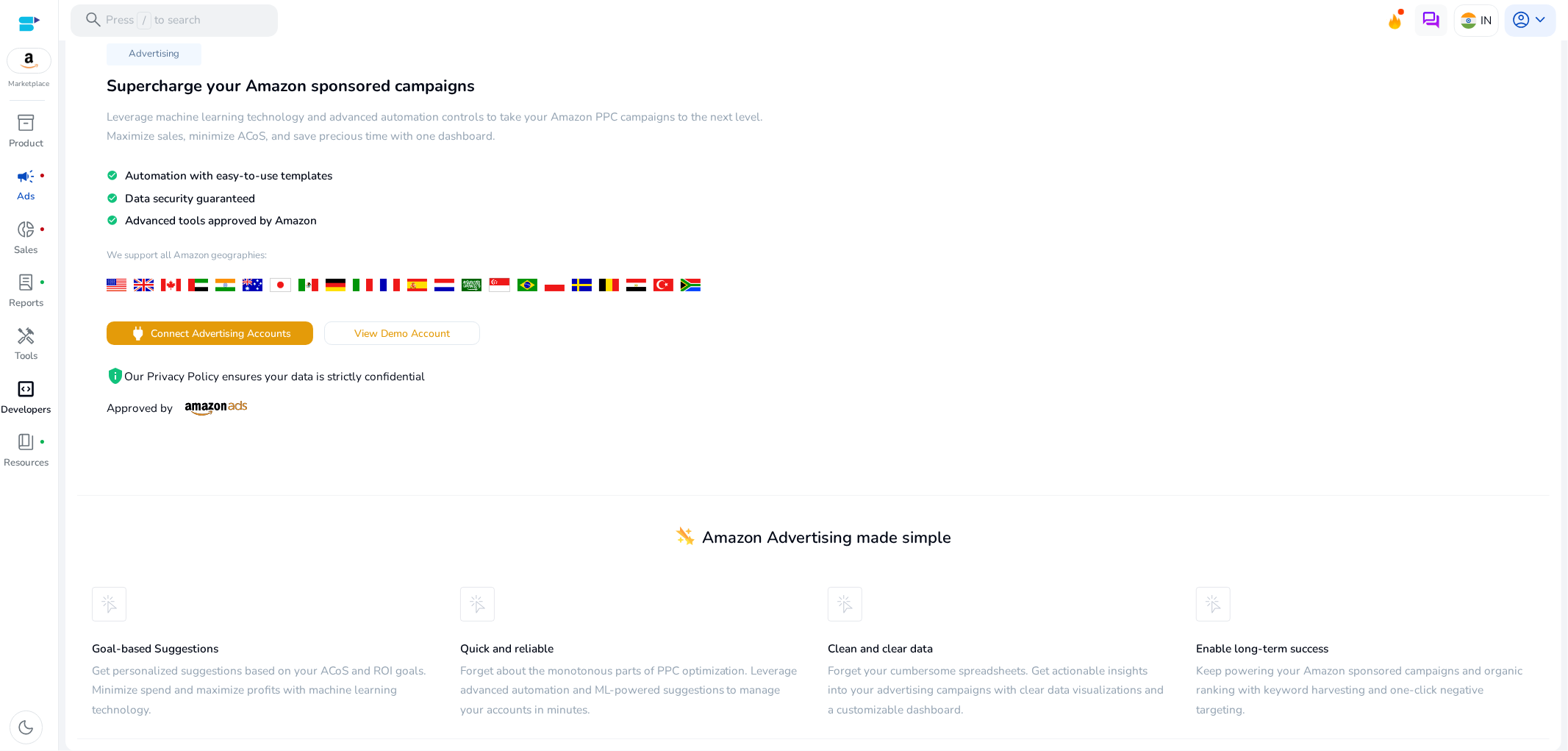
click at [27, 400] on div "code_blocks" at bounding box center [26, 389] width 45 height 26
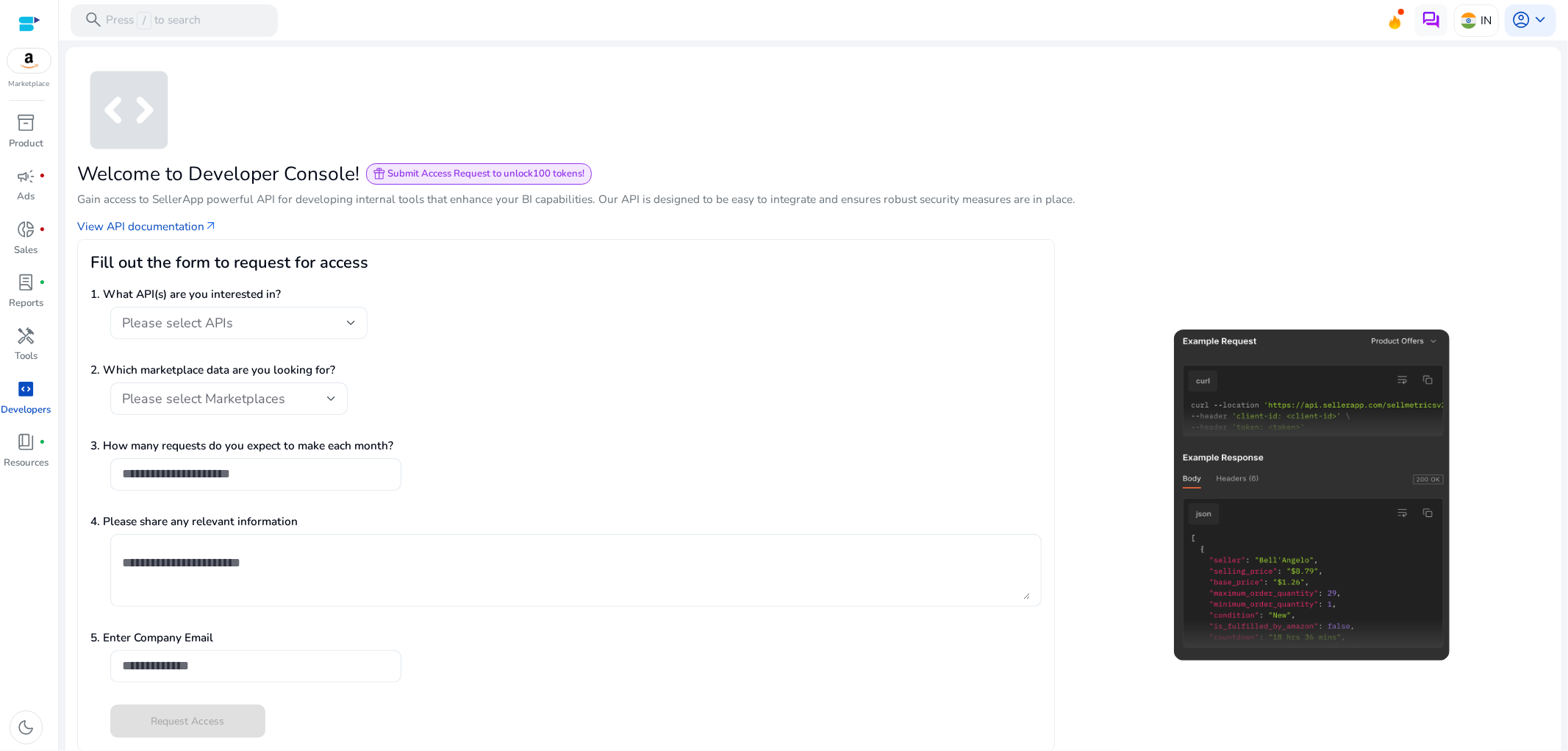
click at [194, 317] on span "Please select APIs" at bounding box center [177, 322] width 111 height 18
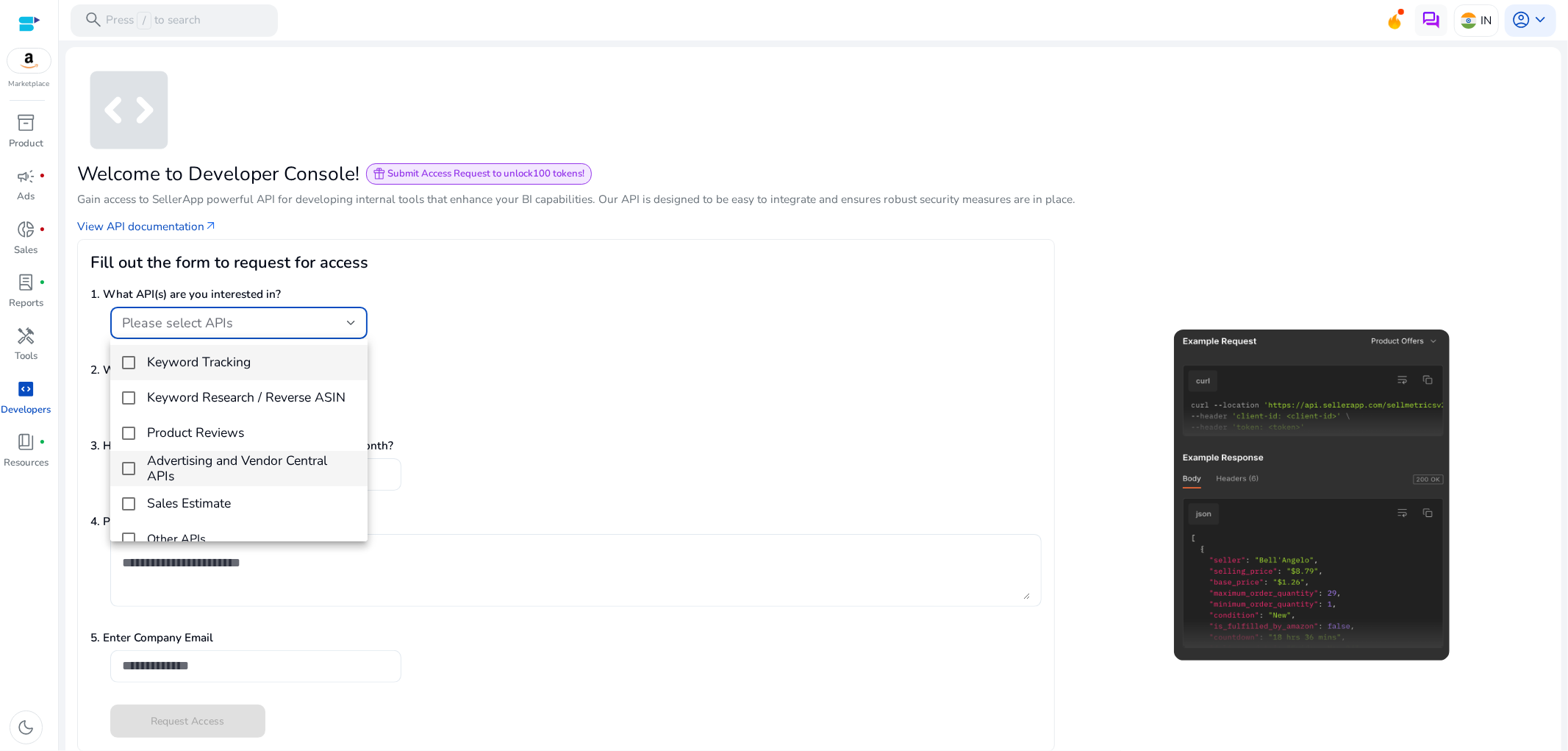
scroll to position [20, 0]
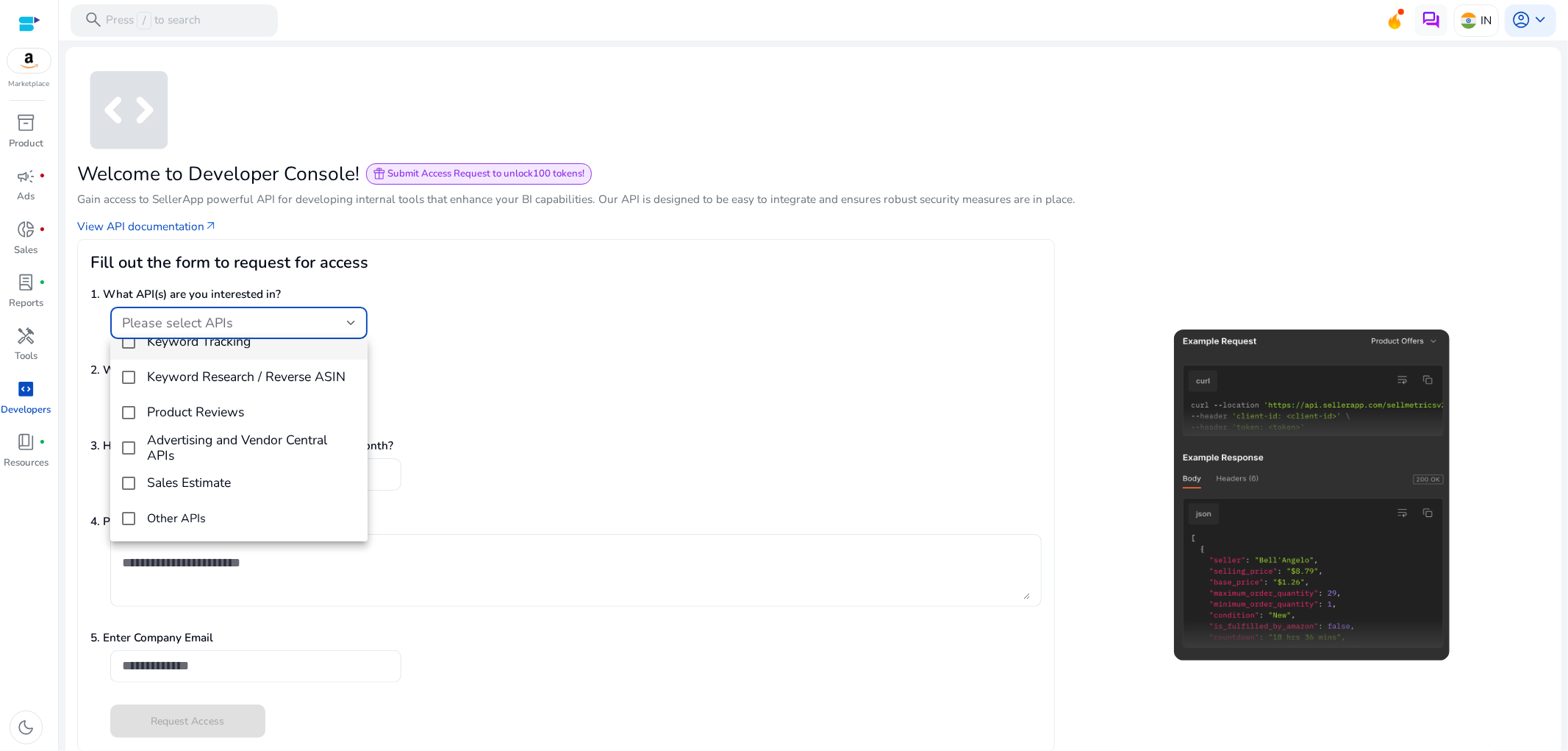
click at [633, 425] on div at bounding box center [784, 376] width 1568 height 751
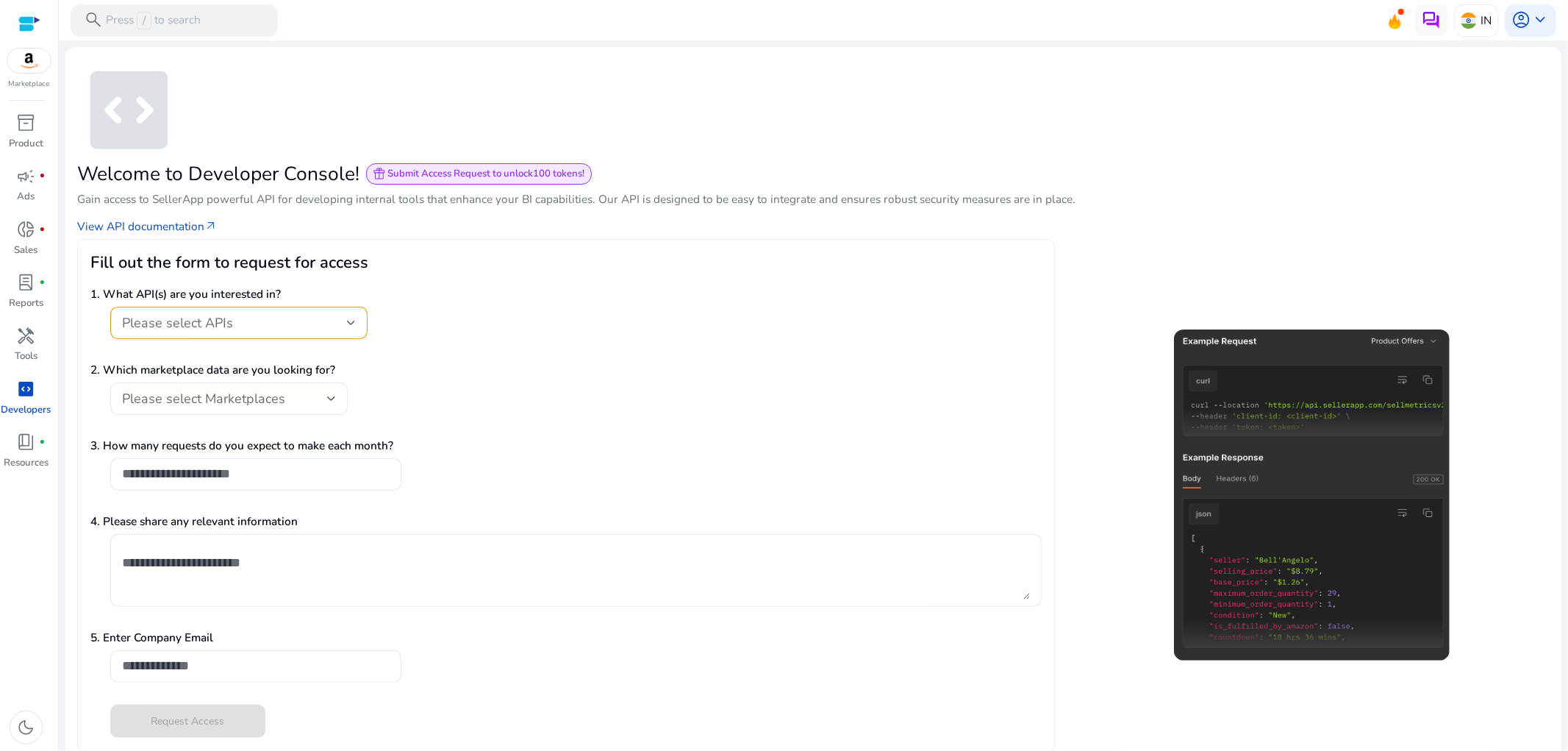
click at [192, 418] on div at bounding box center [230, 423] width 238 height 16
click at [179, 497] on div at bounding box center [256, 498] width 291 height 16
drag, startPoint x: 185, startPoint y: 495, endPoint x: 197, endPoint y: 484, distance: 16.3
click at [186, 493] on div at bounding box center [256, 498] width 291 height 16
click at [199, 483] on div at bounding box center [255, 474] width 267 height 32
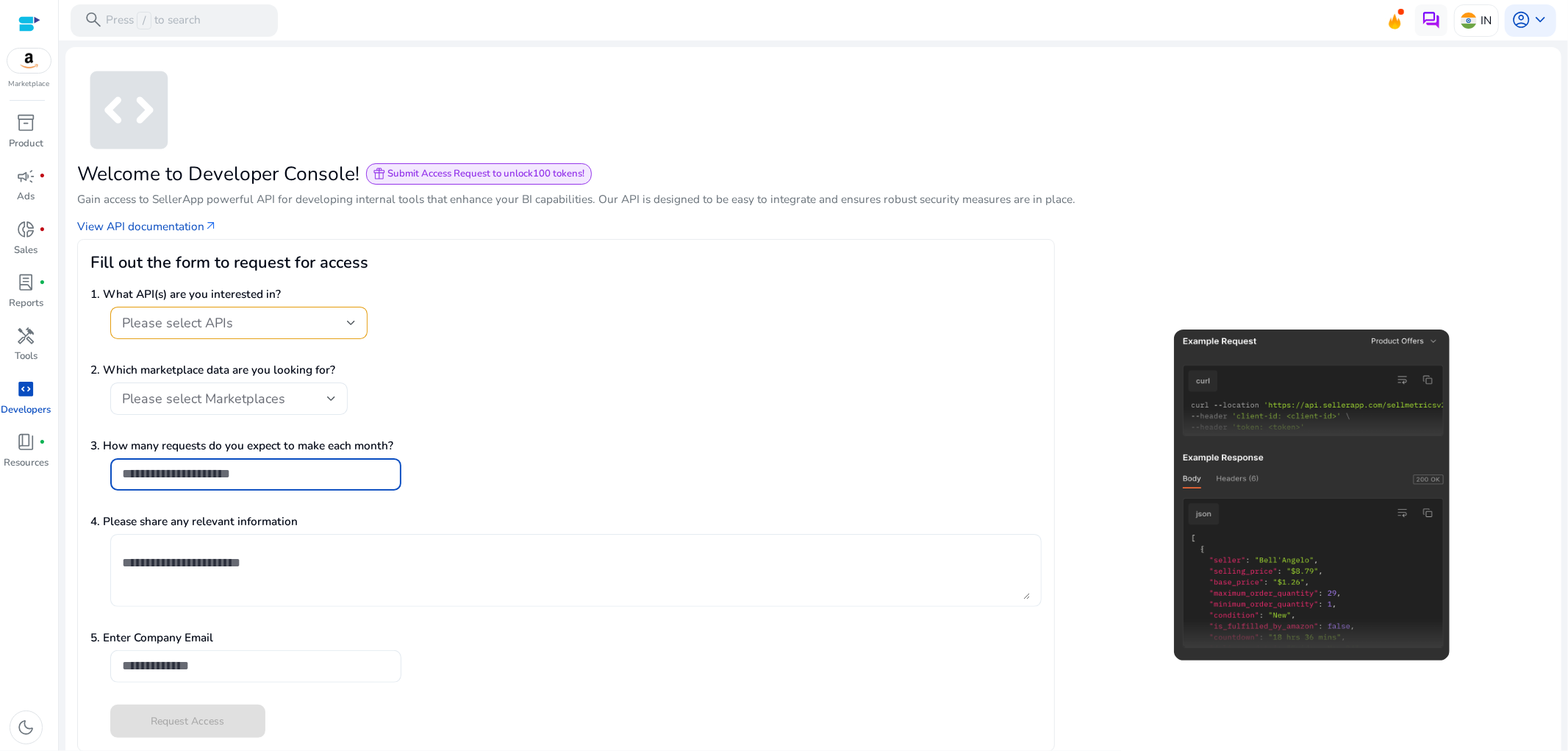
click at [191, 578] on textarea at bounding box center [576, 570] width 909 height 58
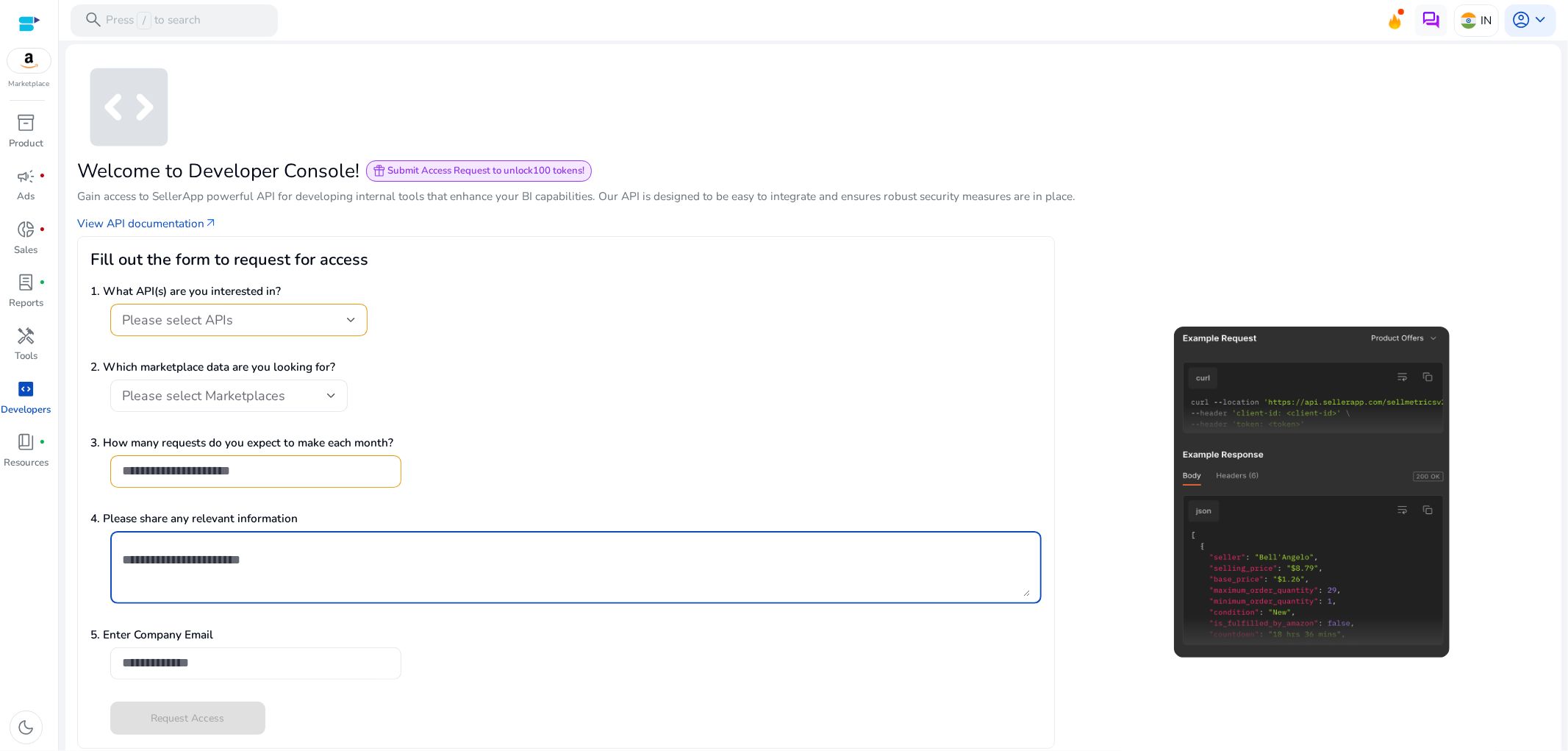
scroll to position [0, 0]
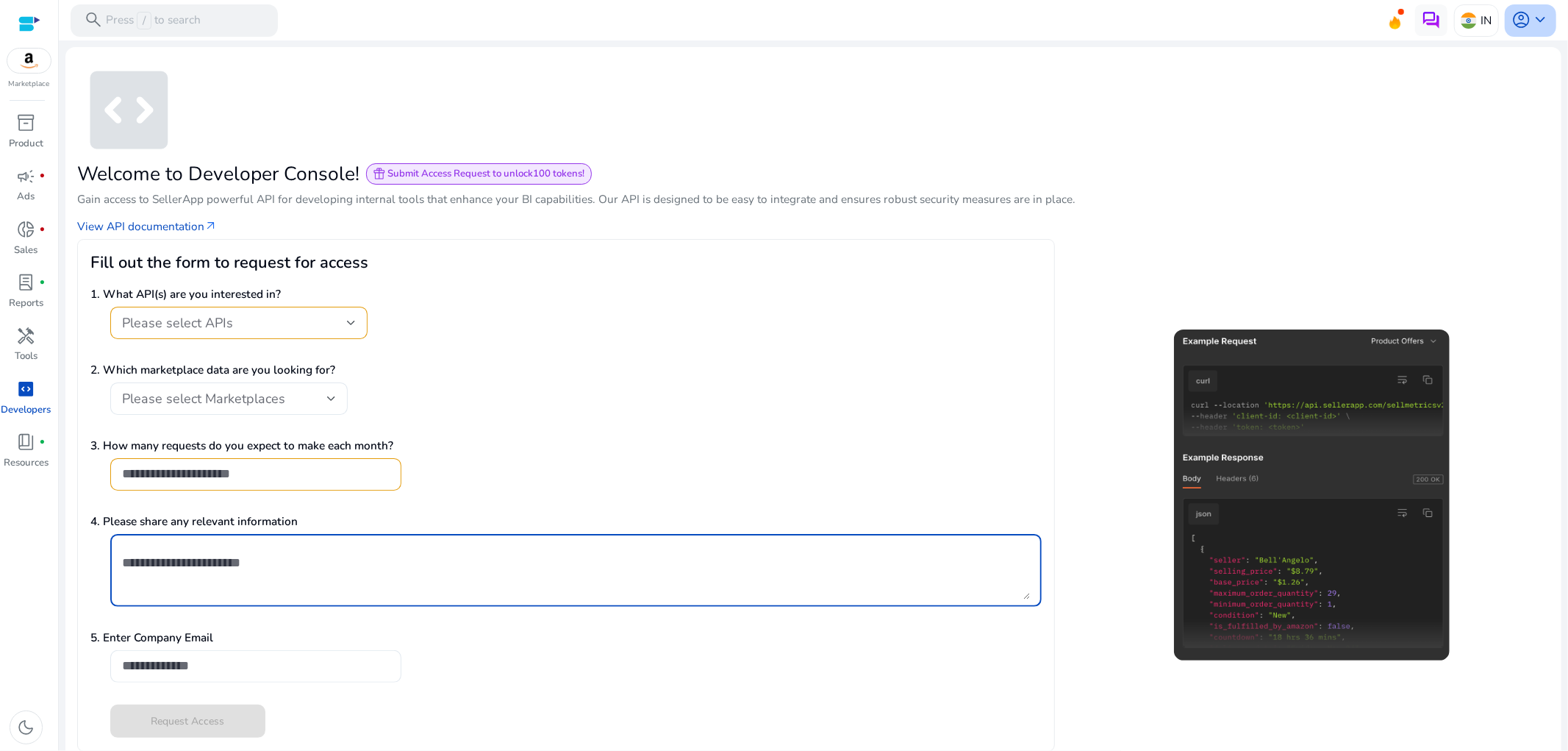
click at [1532, 25] on span "keyboard_arrow_down" at bounding box center [1540, 19] width 19 height 19
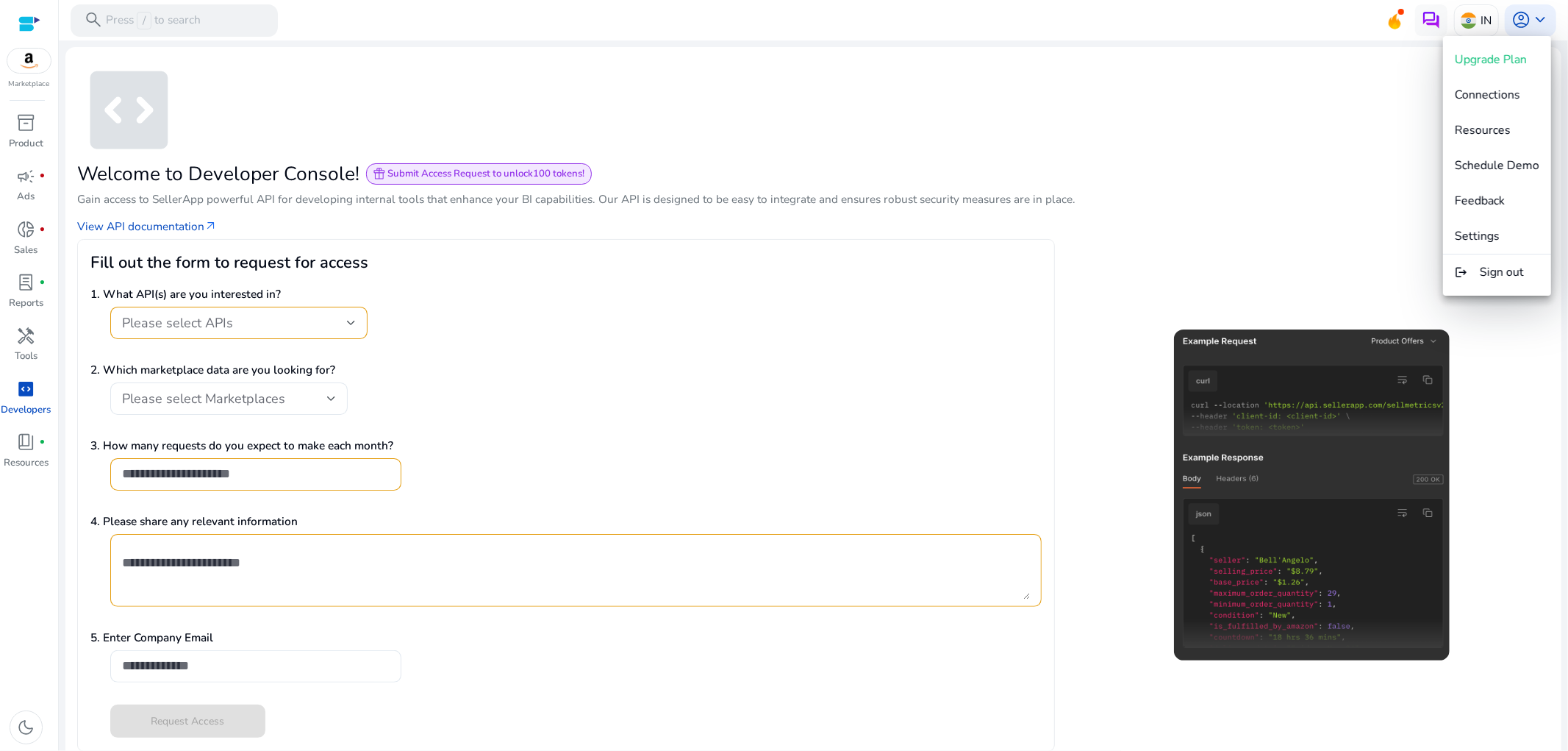
click at [666, 113] on div at bounding box center [784, 376] width 1568 height 751
